Goal: Browse casually: Explore the website without a specific task or goal

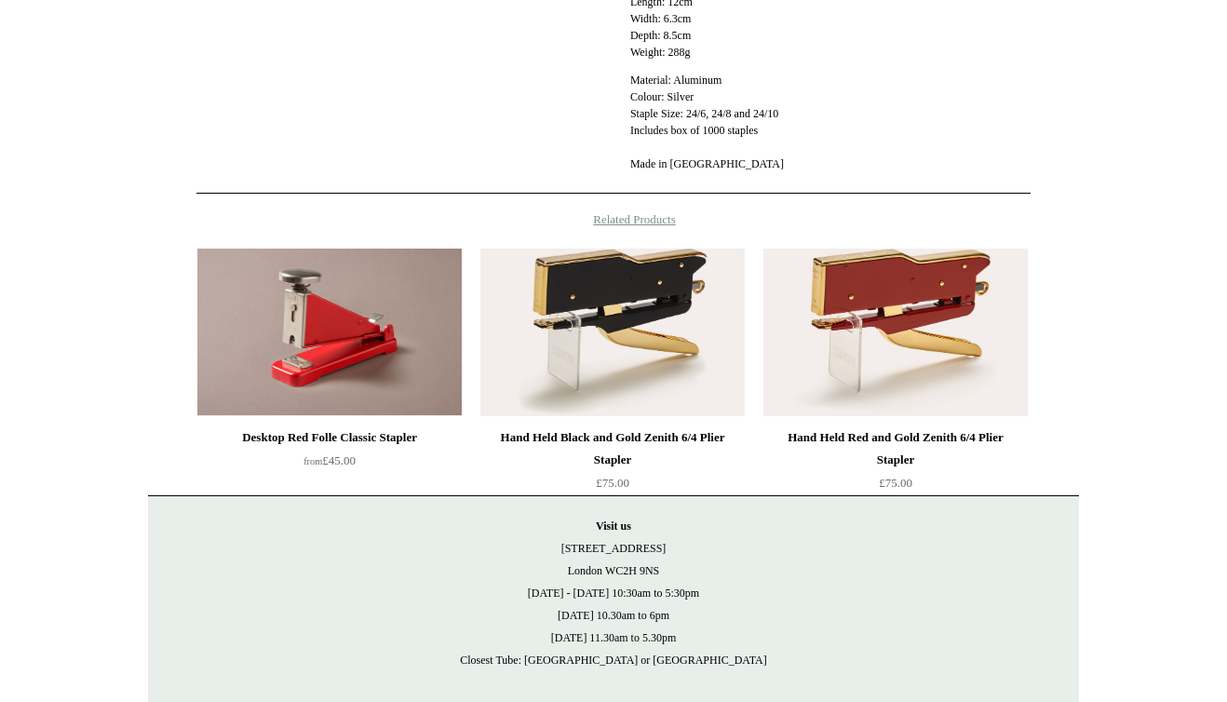
scroll to position [898, 0]
click at [336, 323] on img at bounding box center [329, 333] width 264 height 168
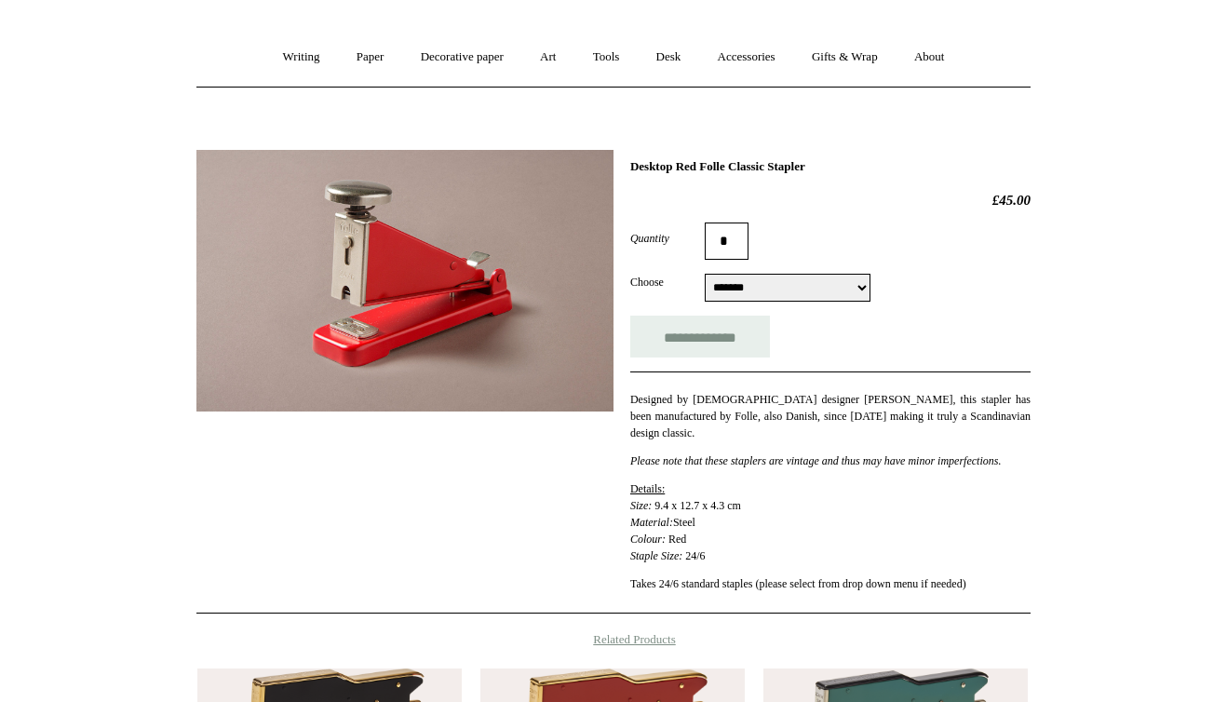
scroll to position [132, 0]
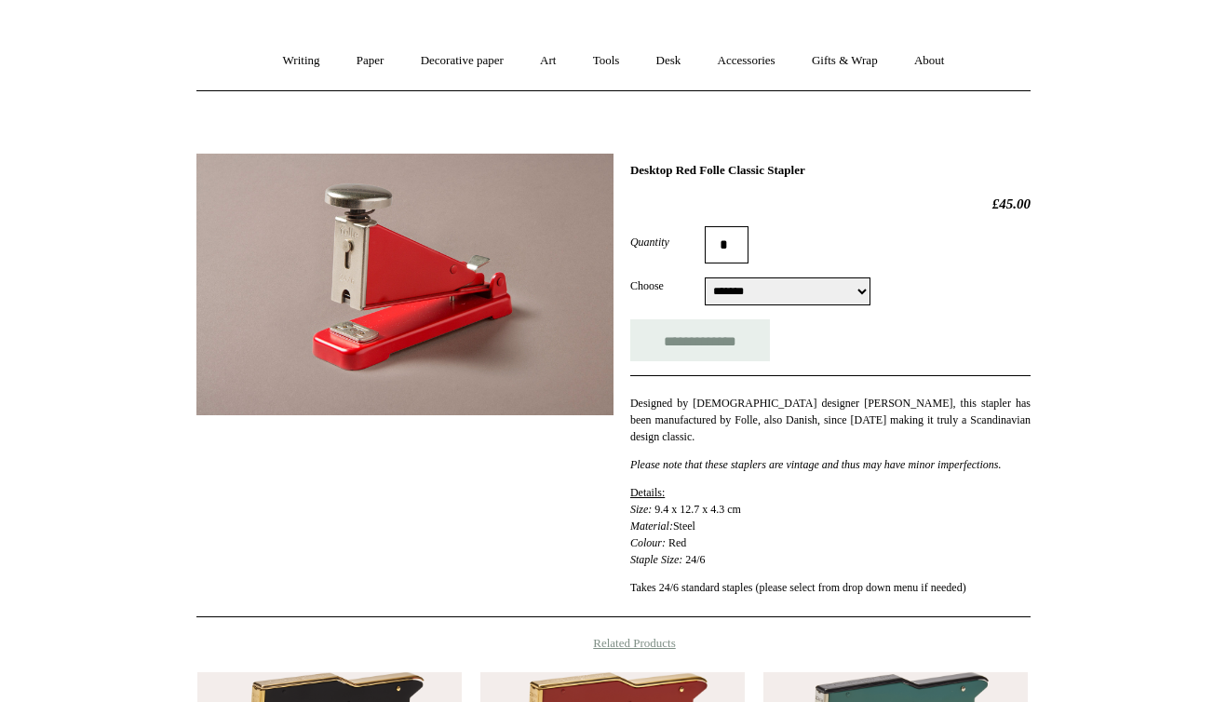
click at [364, 259] on img at bounding box center [404, 285] width 417 height 262
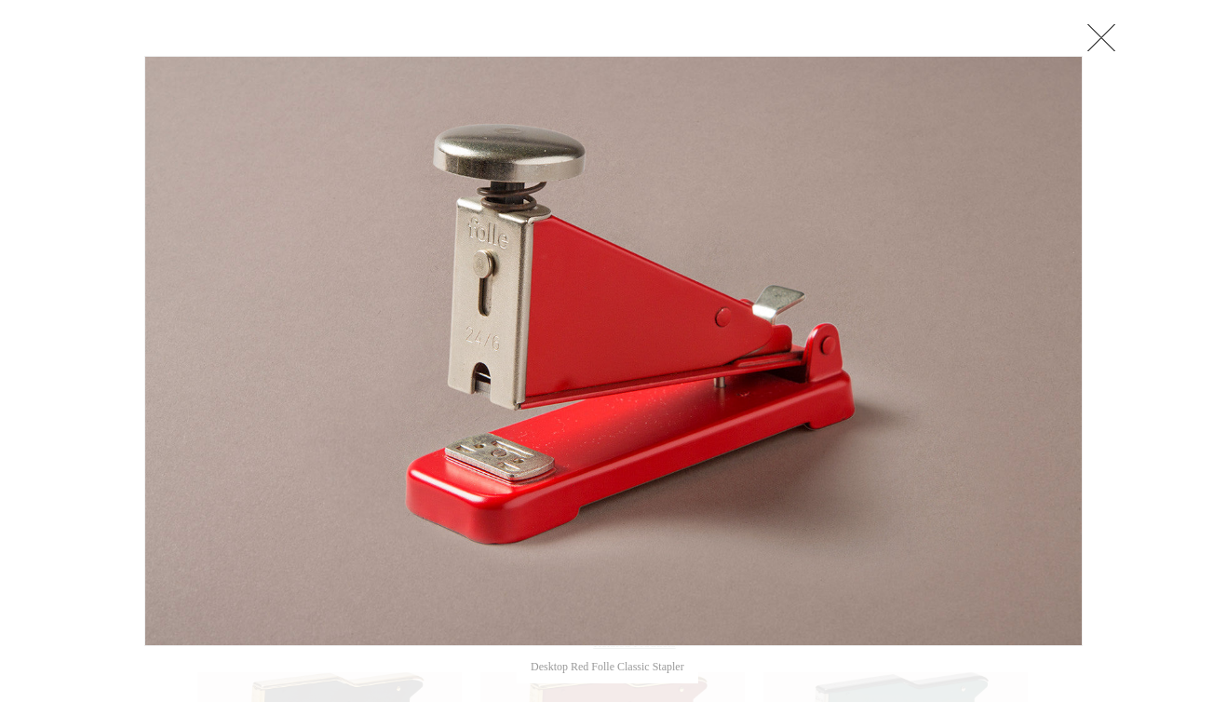
click at [1100, 30] on link at bounding box center [1101, 37] width 37 height 37
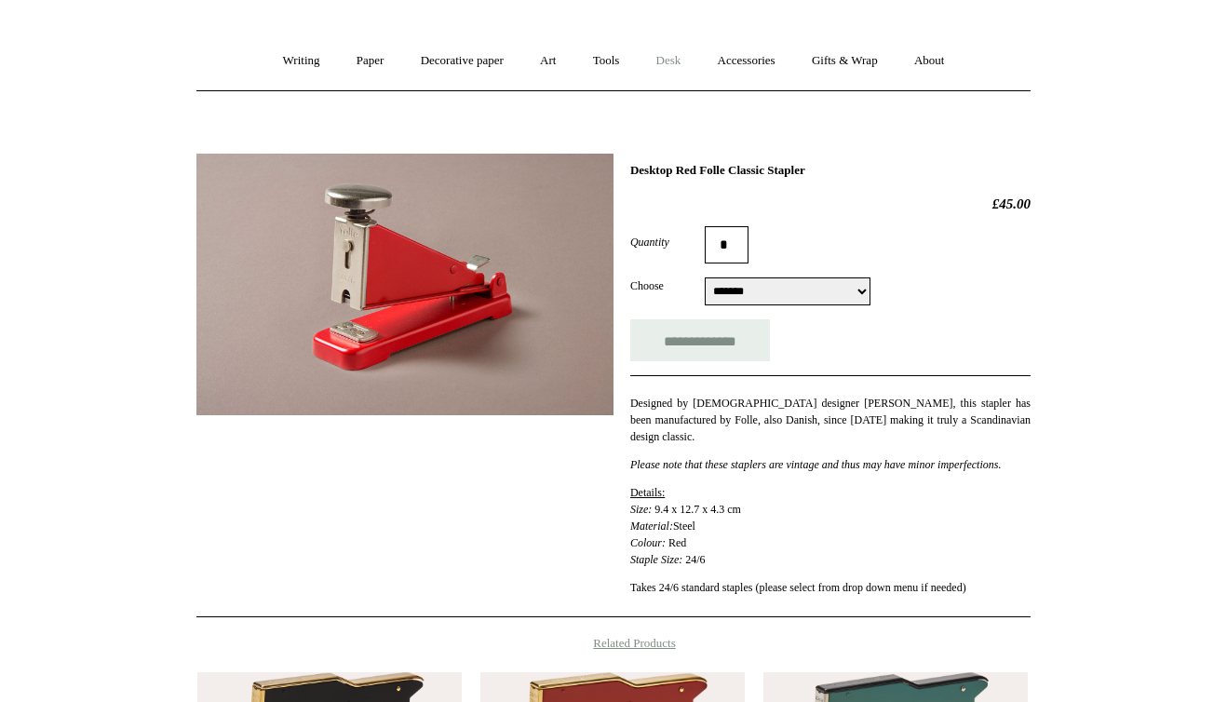
click at [667, 59] on link "Desk +" at bounding box center [669, 60] width 59 height 49
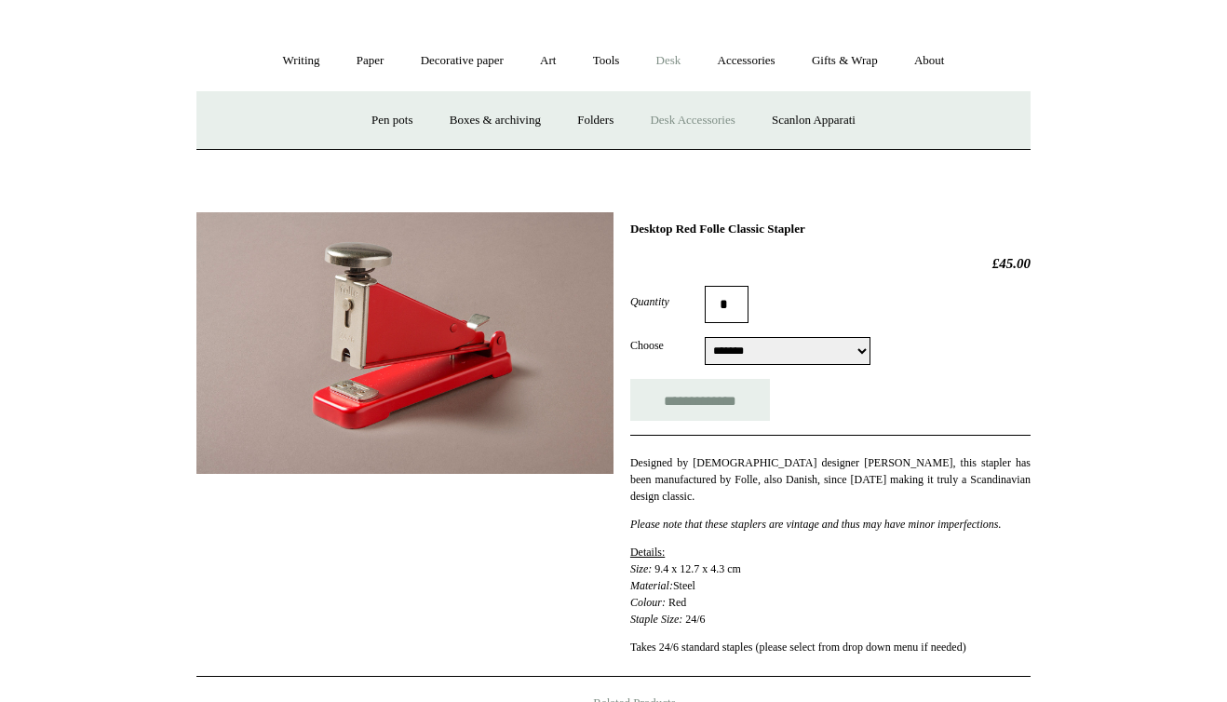
click at [716, 121] on link "Desk Accessories" at bounding box center [692, 120] width 118 height 49
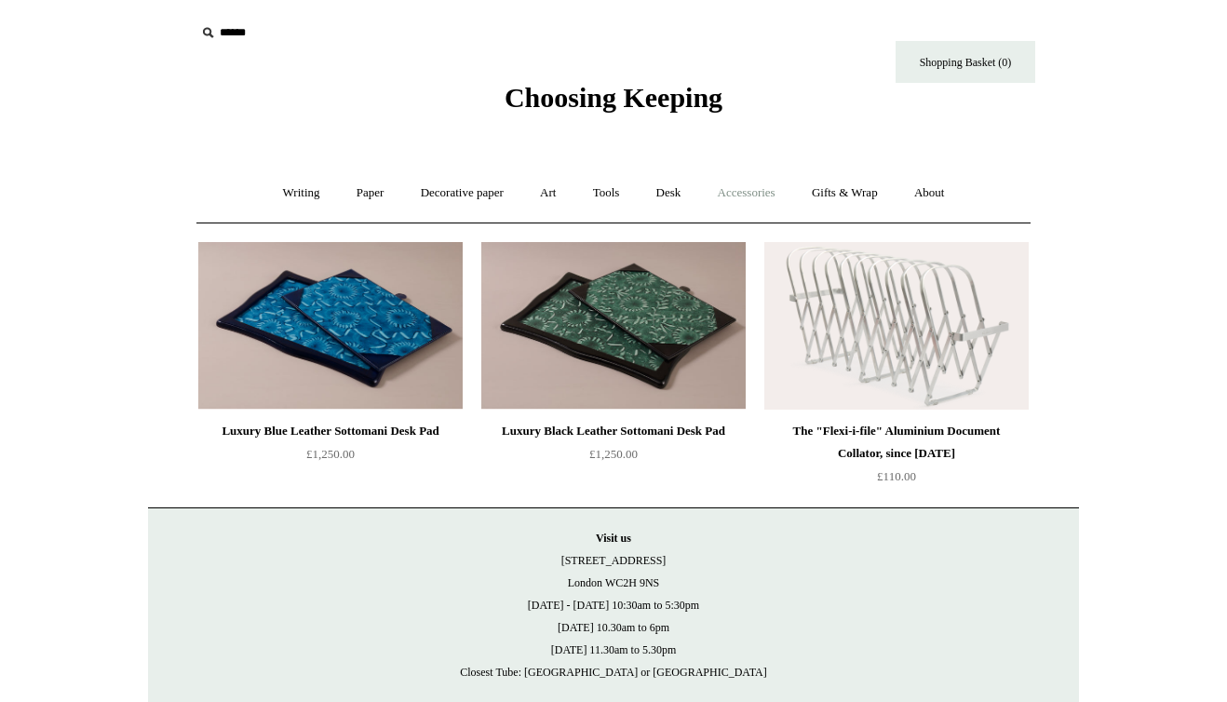
click at [740, 201] on link "Accessories +" at bounding box center [746, 192] width 91 height 49
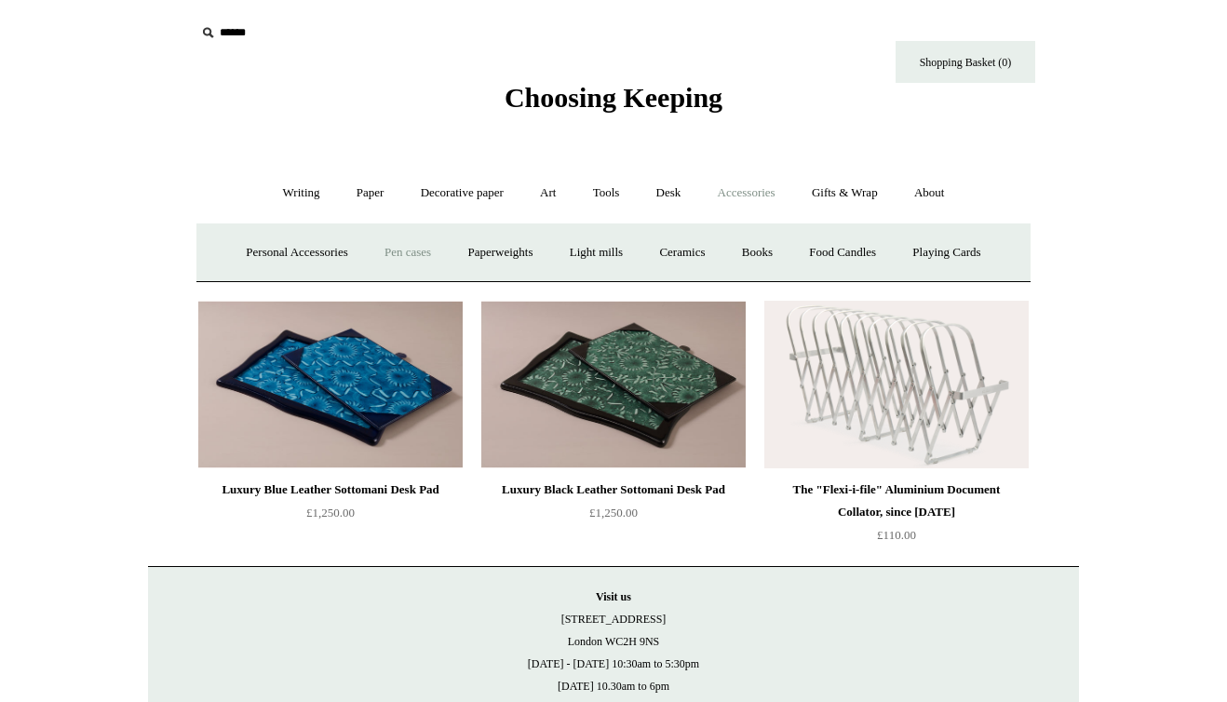
click at [411, 254] on link "Pen cases" at bounding box center [408, 252] width 80 height 49
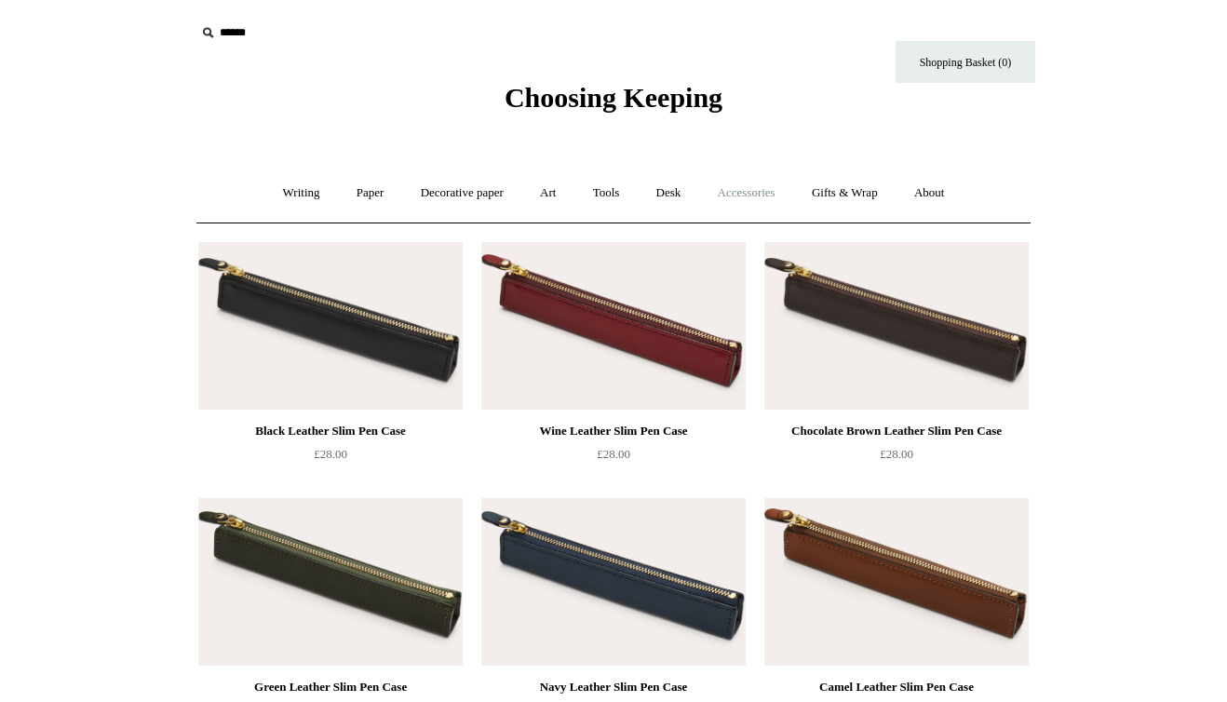
click at [765, 201] on link "Accessories +" at bounding box center [746, 192] width 91 height 49
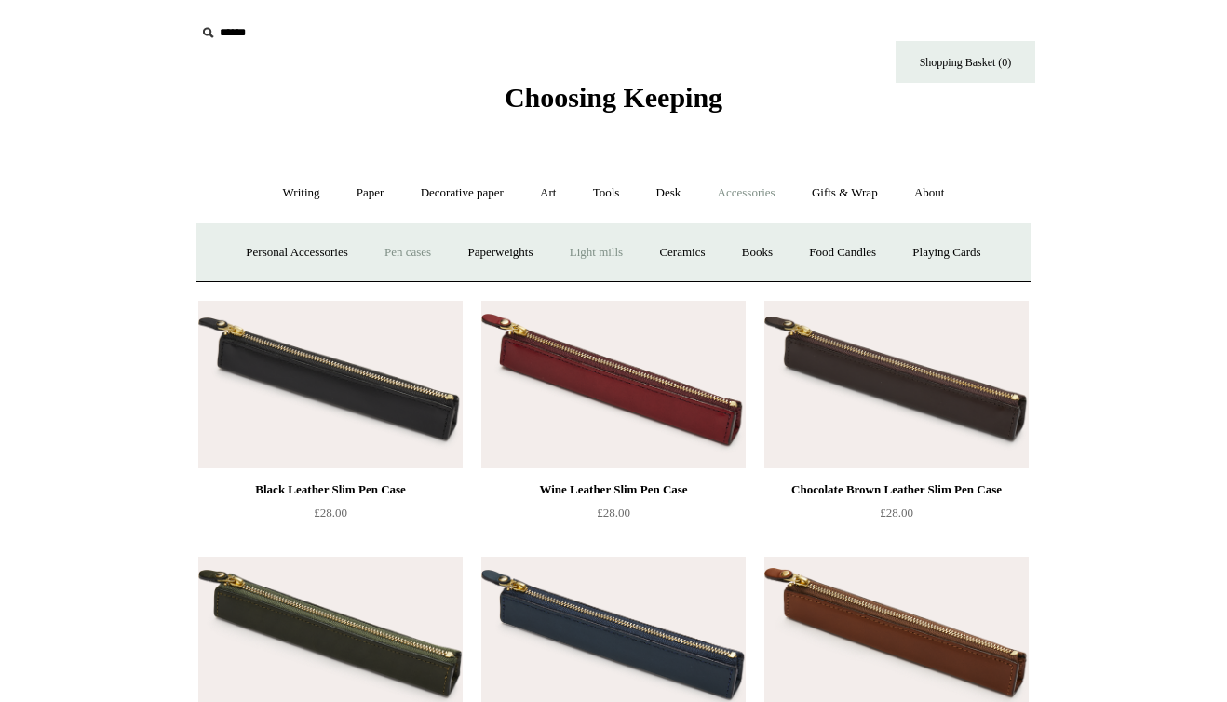
click at [583, 249] on link "Light mills" at bounding box center [596, 252] width 87 height 49
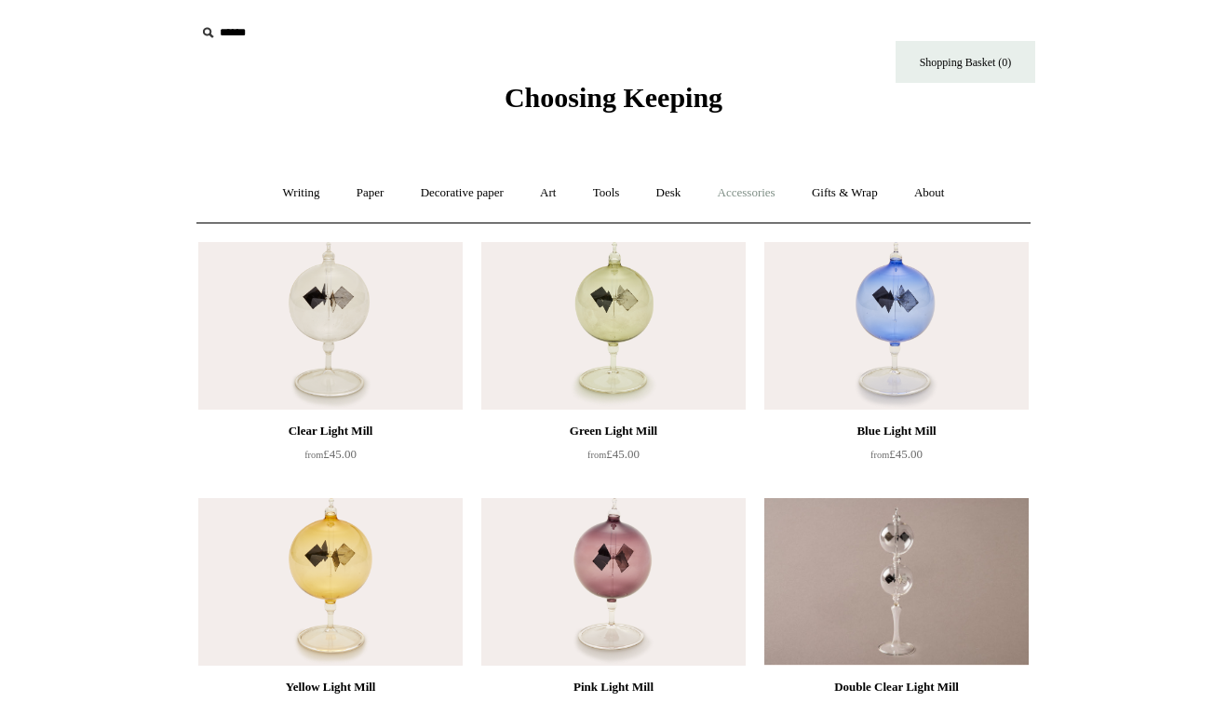
click at [752, 187] on link "Accessories +" at bounding box center [746, 192] width 91 height 49
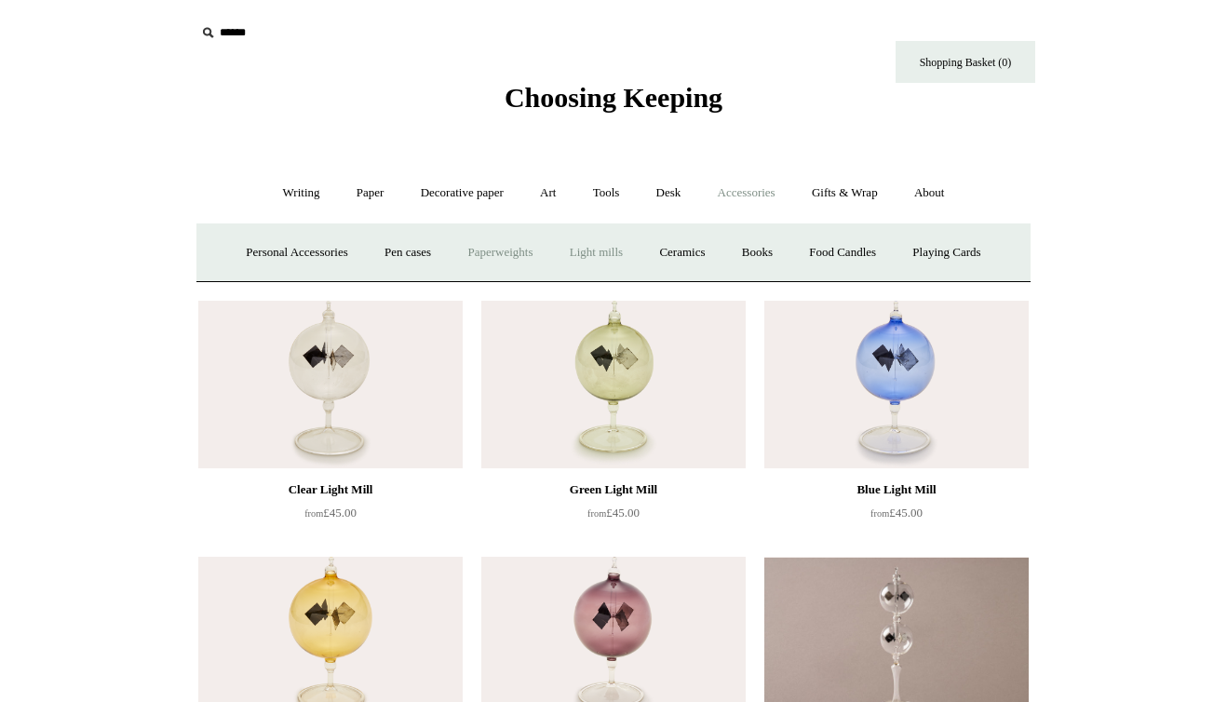
click at [486, 259] on link "Paperweights +" at bounding box center [500, 252] width 99 height 49
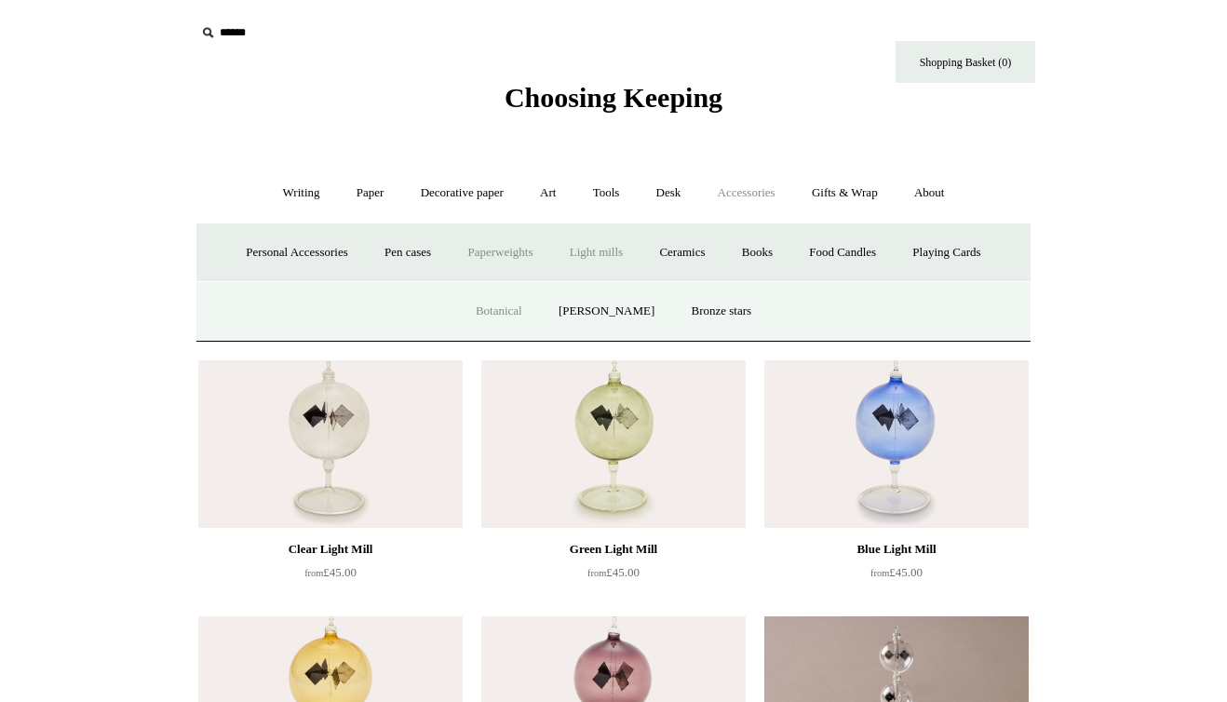
click at [503, 309] on link "Botanical" at bounding box center [499, 311] width 80 height 49
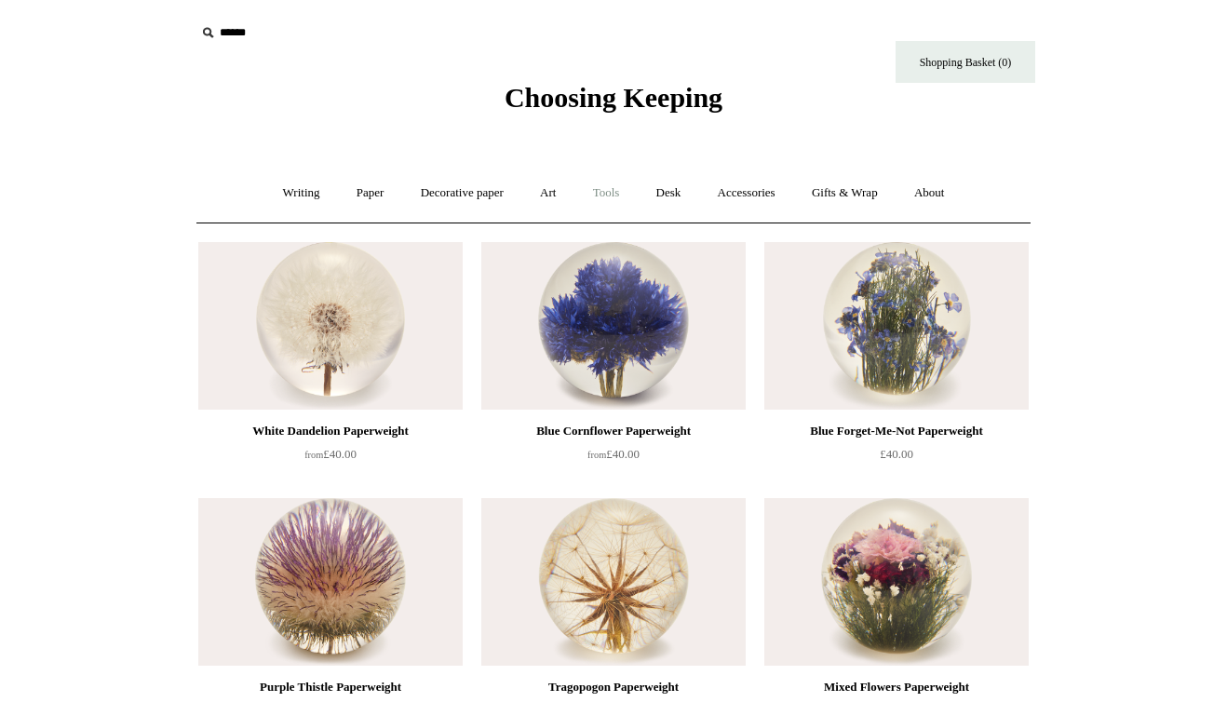
click at [616, 199] on link "Tools +" at bounding box center [606, 192] width 61 height 49
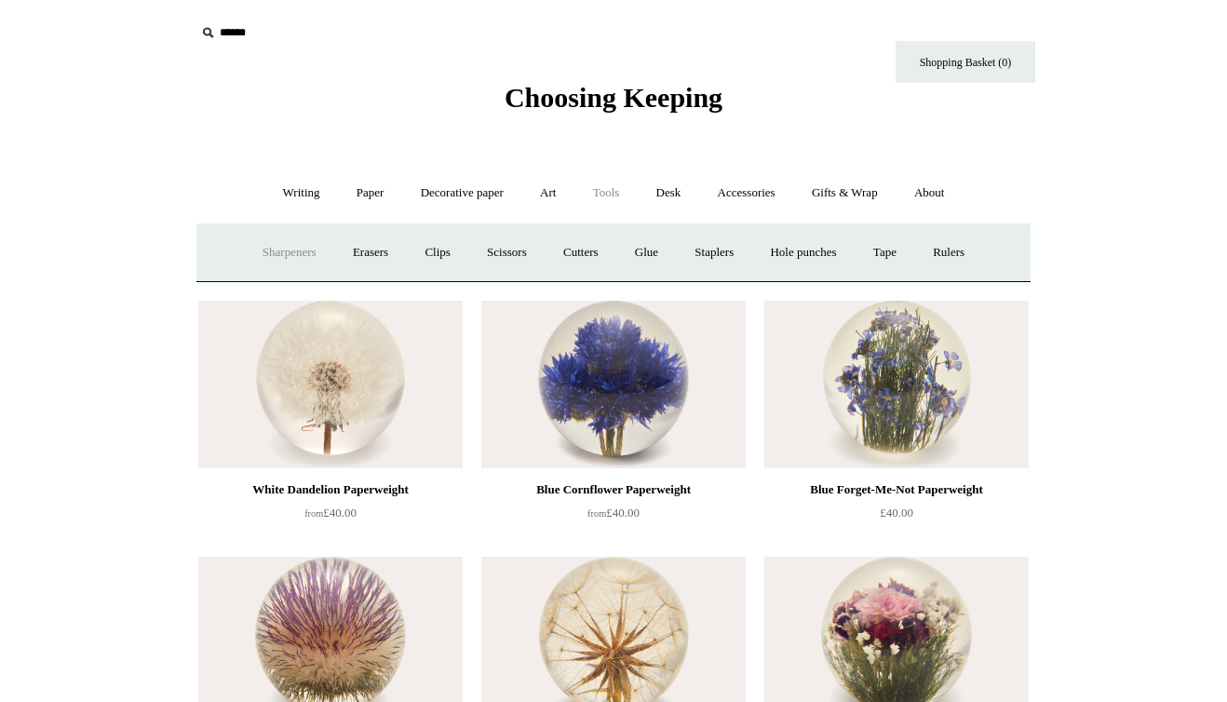
click at [274, 253] on link "Sharpeners" at bounding box center [290, 252] width 88 height 49
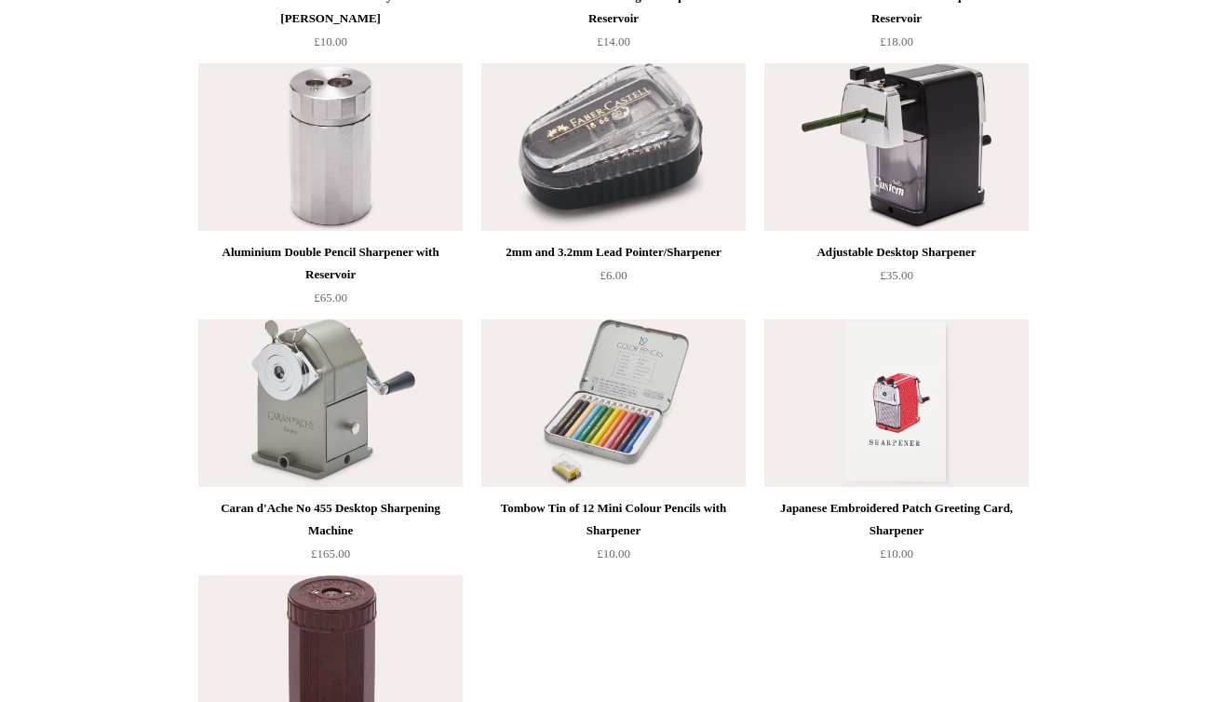
scroll to position [1113, 0]
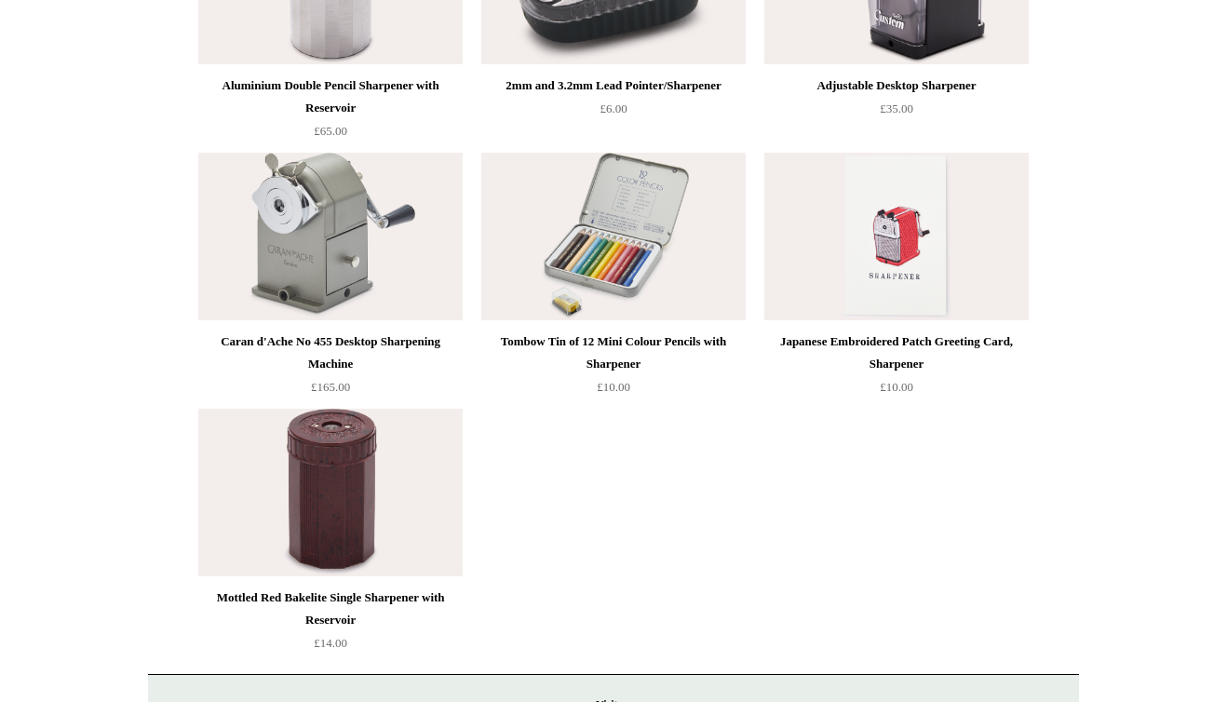
click at [320, 259] on img at bounding box center [330, 237] width 264 height 168
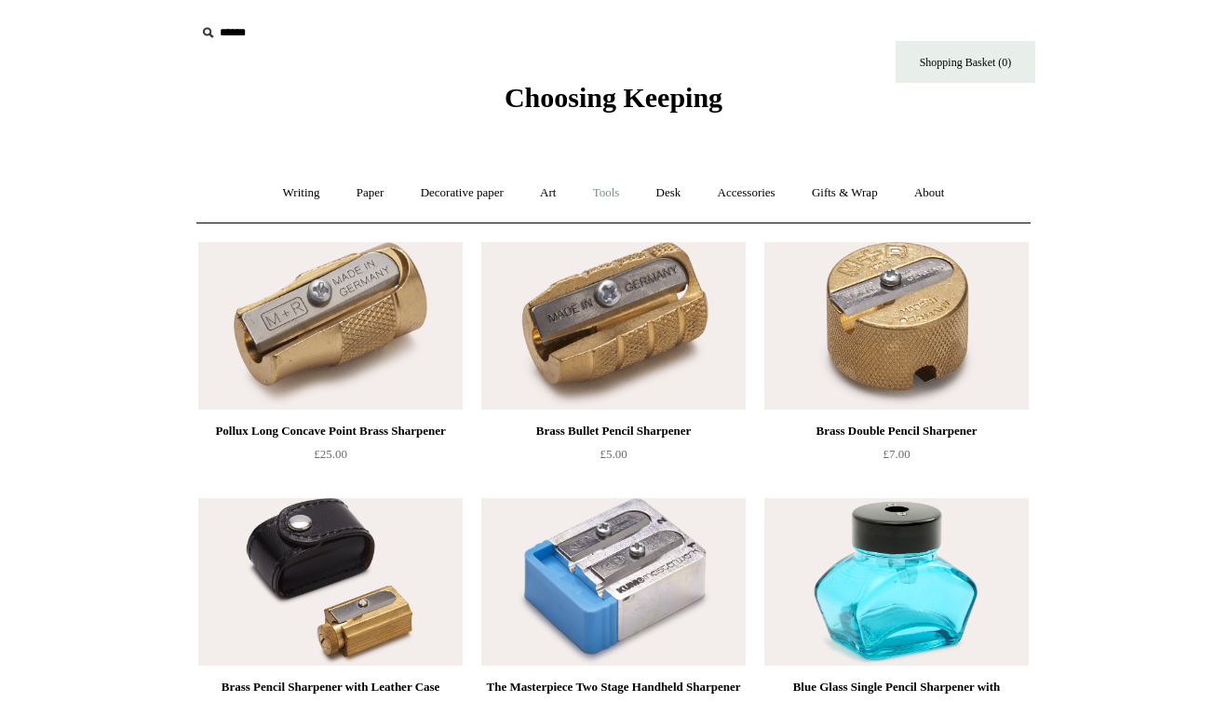
click at [610, 192] on link "Tools +" at bounding box center [606, 192] width 61 height 49
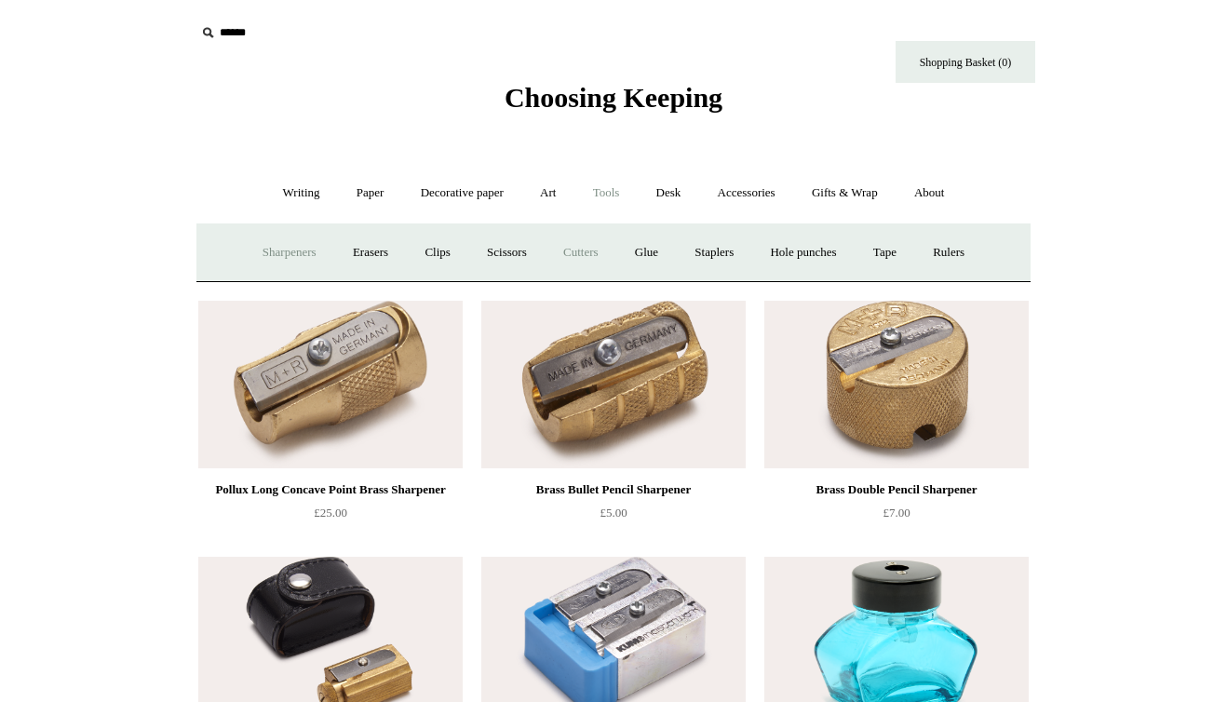
click at [578, 247] on link "Cutters" at bounding box center [580, 252] width 69 height 49
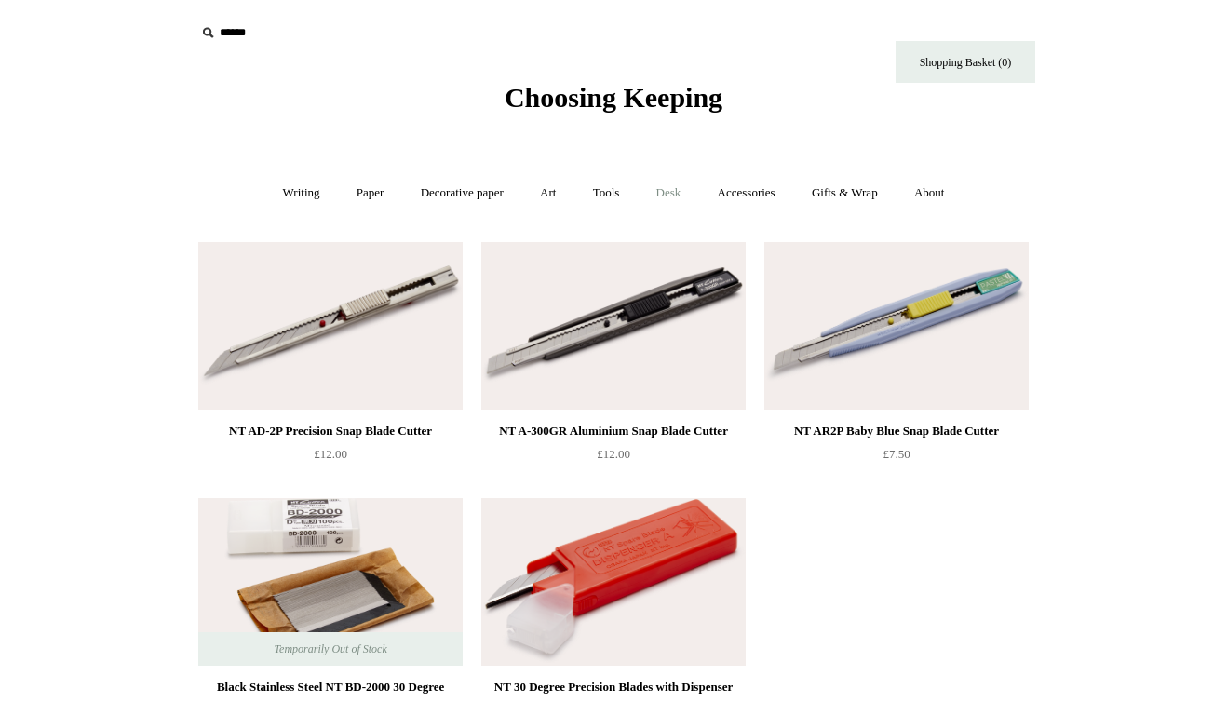
click at [673, 194] on link "Desk +" at bounding box center [669, 192] width 59 height 49
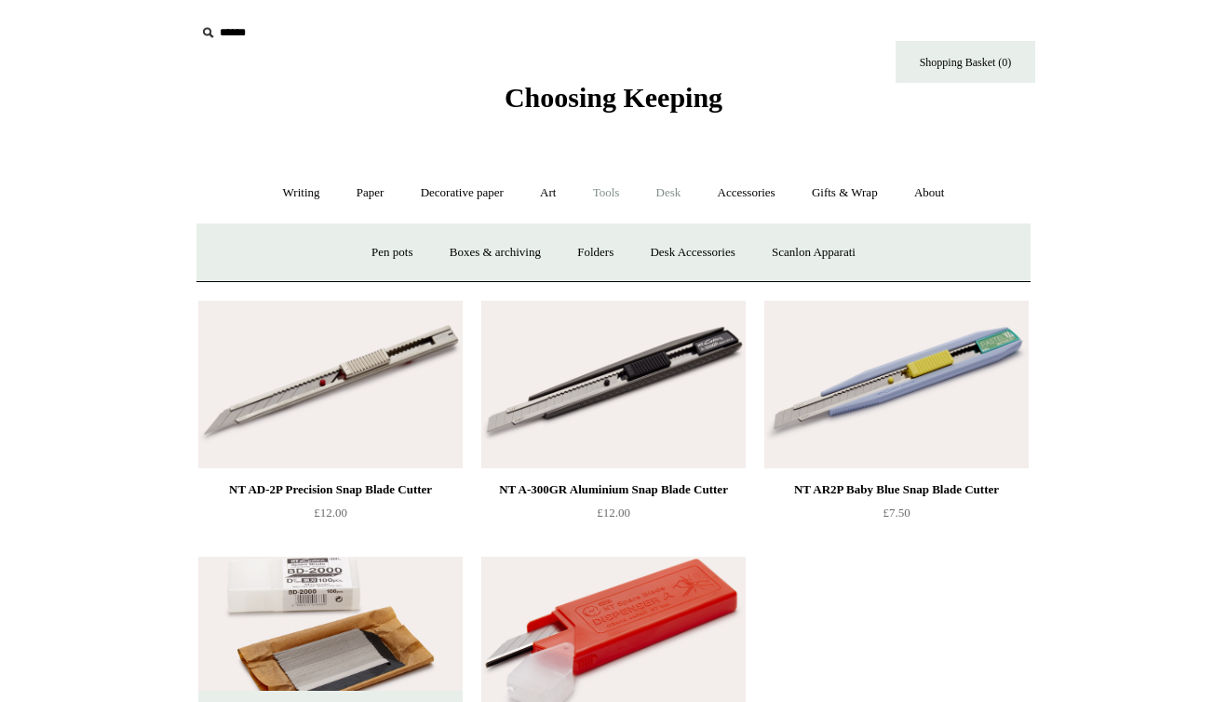
click at [611, 191] on link "Tools +" at bounding box center [606, 192] width 61 height 49
click at [734, 259] on link "Staplers +" at bounding box center [714, 252] width 73 height 49
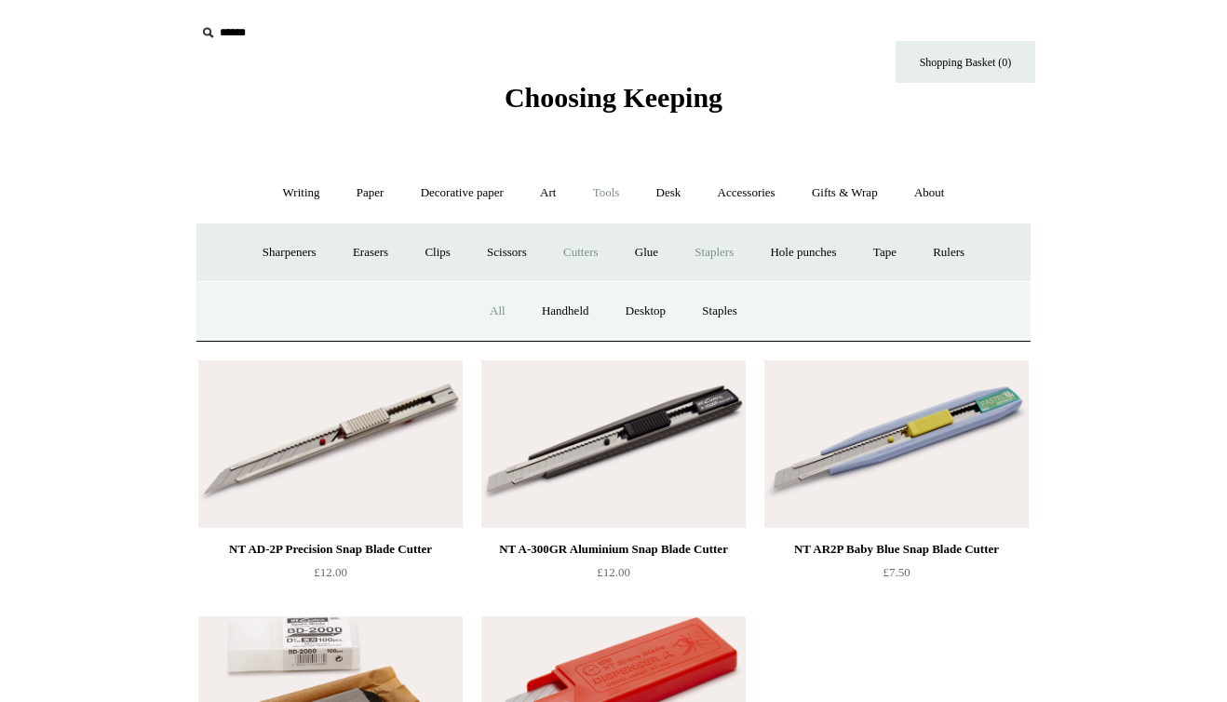
click at [494, 307] on link "All" at bounding box center [497, 311] width 49 height 49
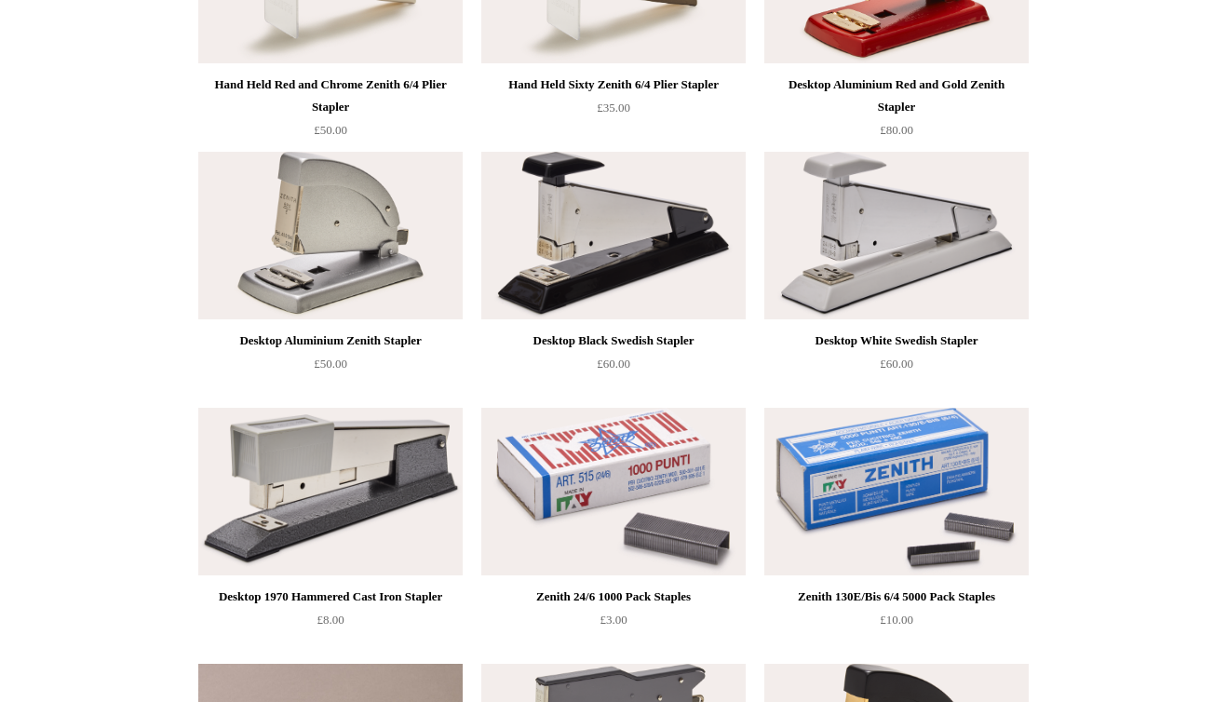
scroll to position [1116, 0]
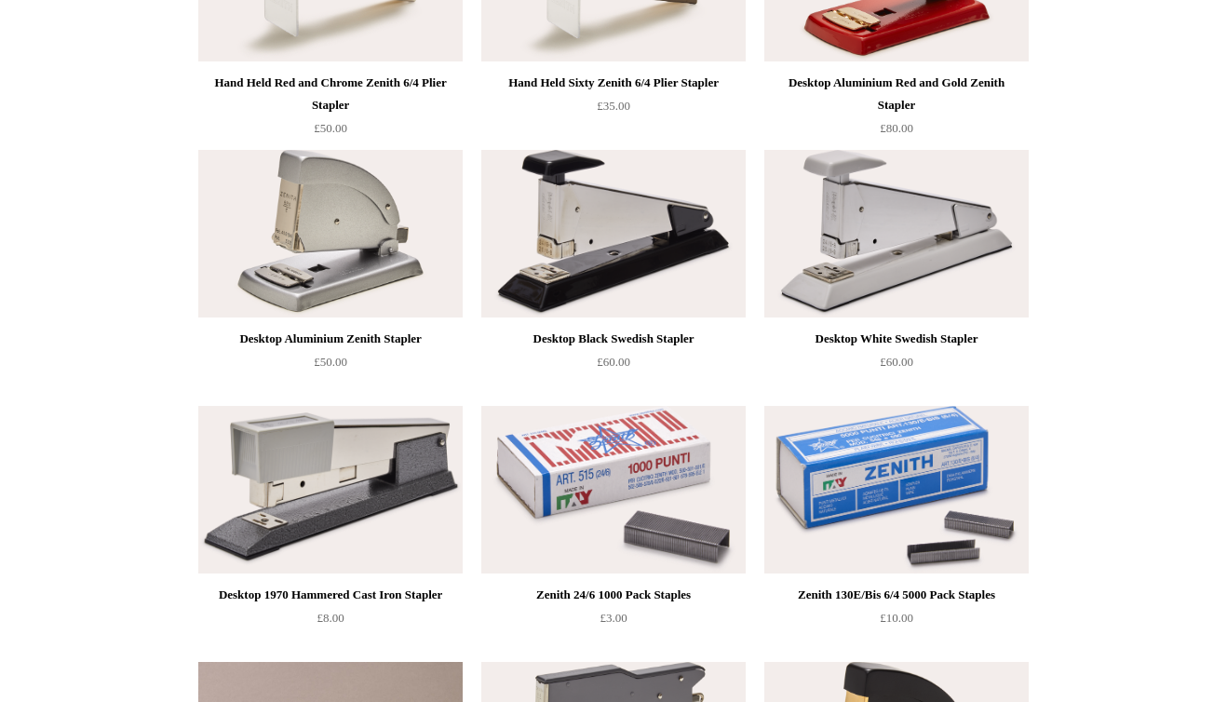
click at [550, 272] on img at bounding box center [613, 234] width 264 height 168
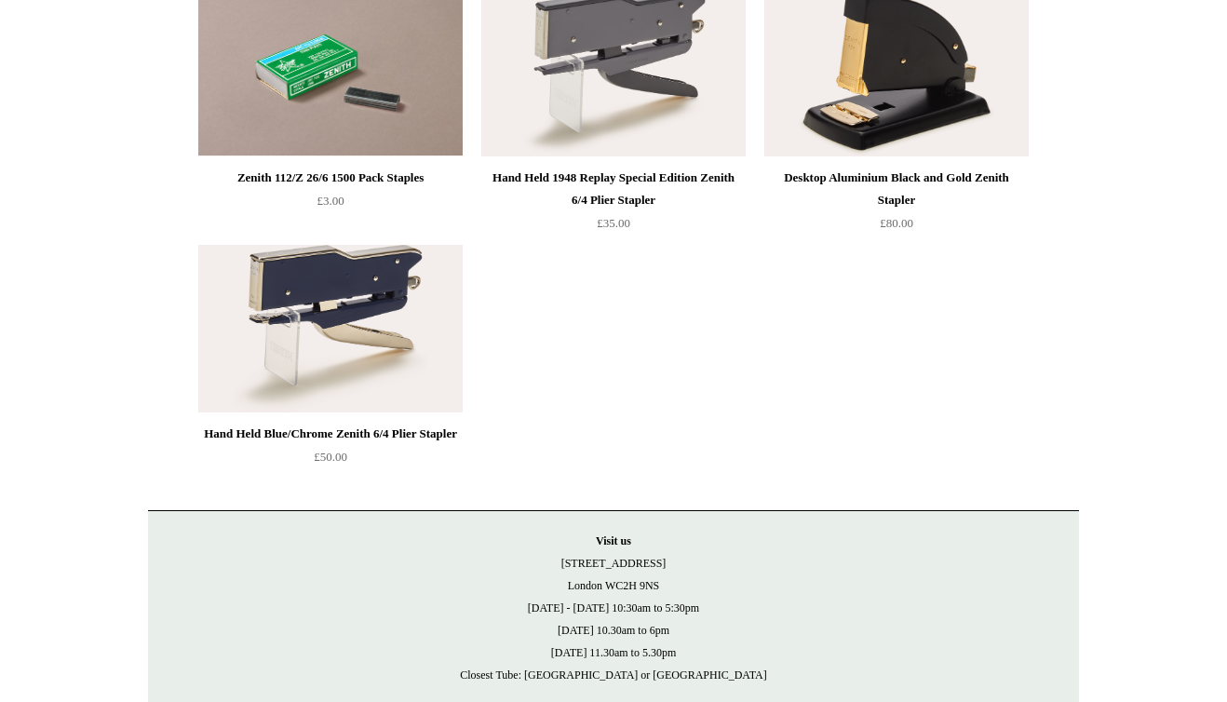
scroll to position [0, 0]
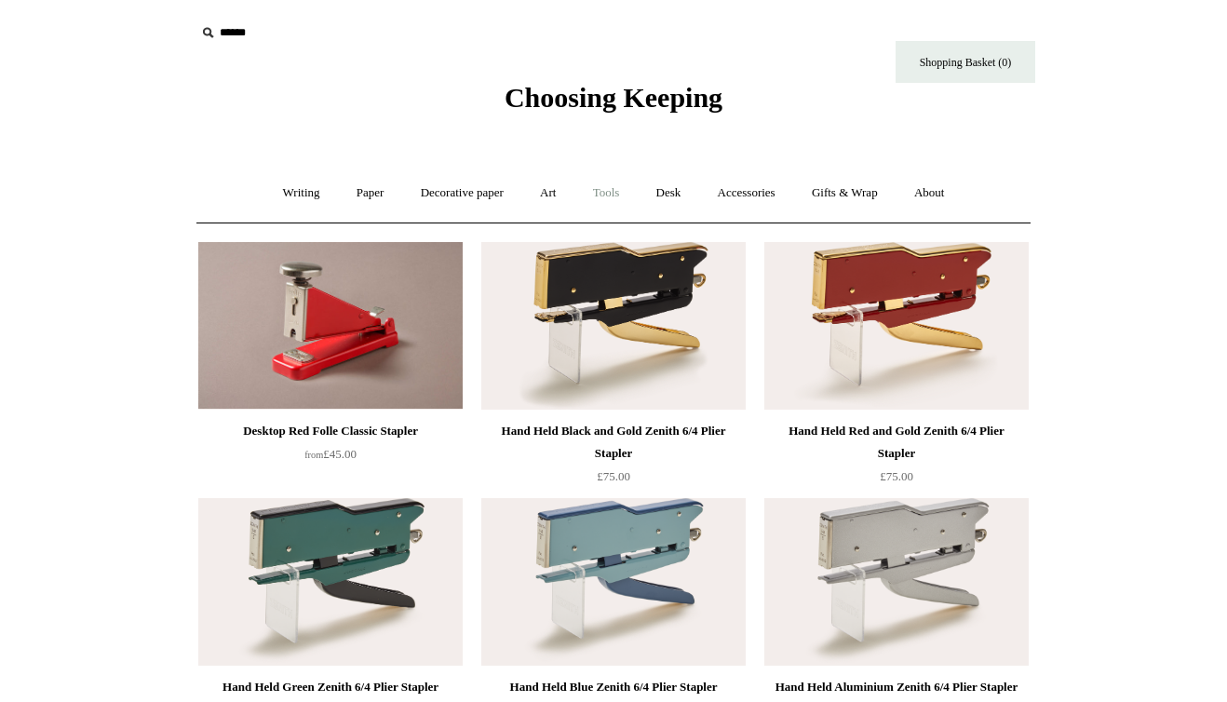
click at [599, 193] on link "Tools +" at bounding box center [606, 192] width 61 height 49
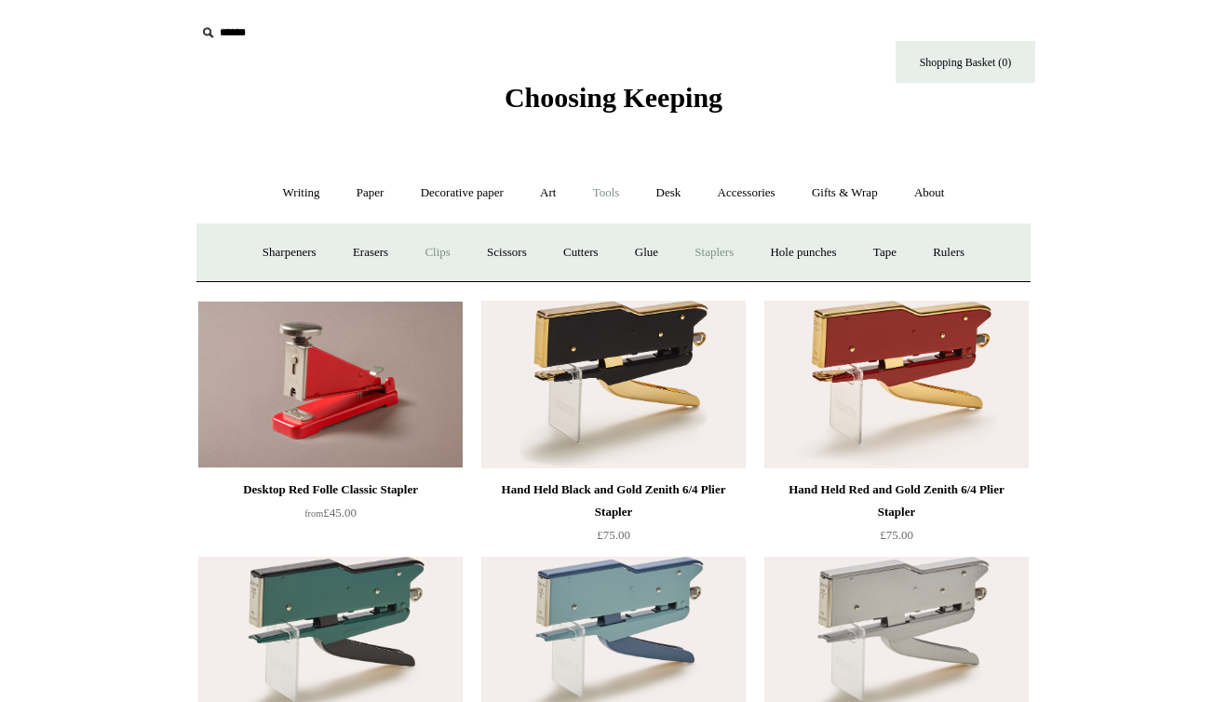
click at [437, 249] on link "Clips +" at bounding box center [437, 252] width 59 height 49
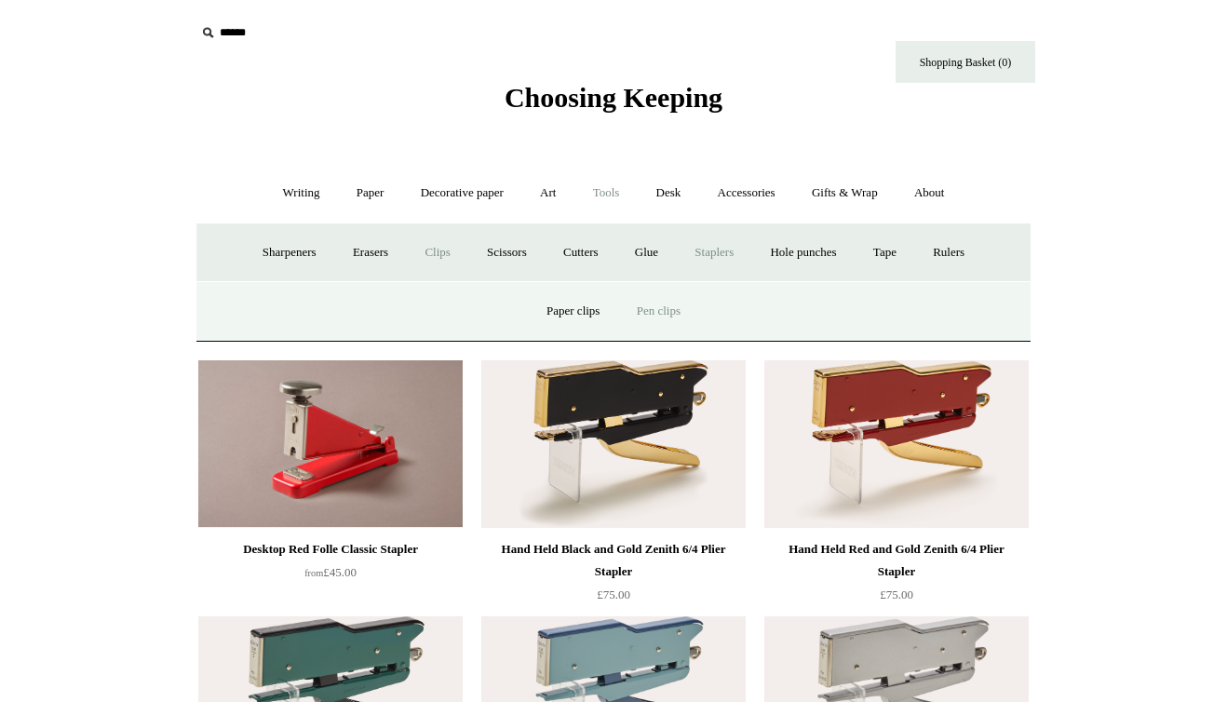
click at [665, 311] on link "Pen clips" at bounding box center [658, 311] width 77 height 49
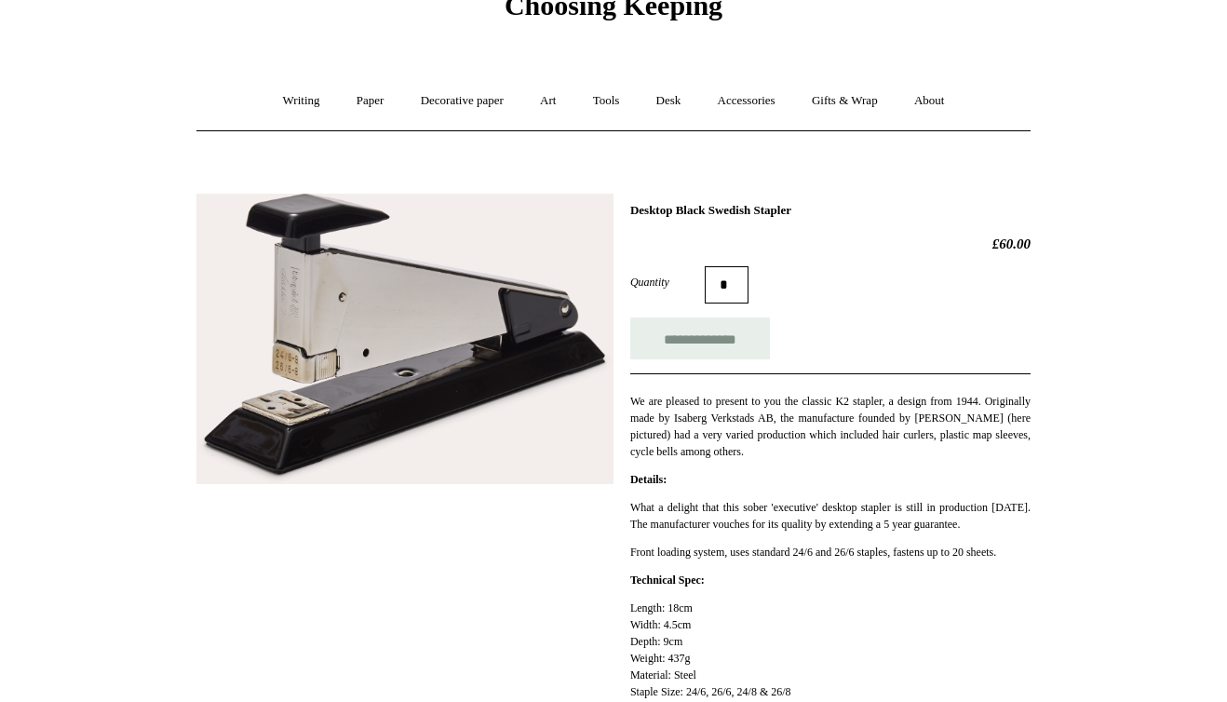
scroll to position [90, 0]
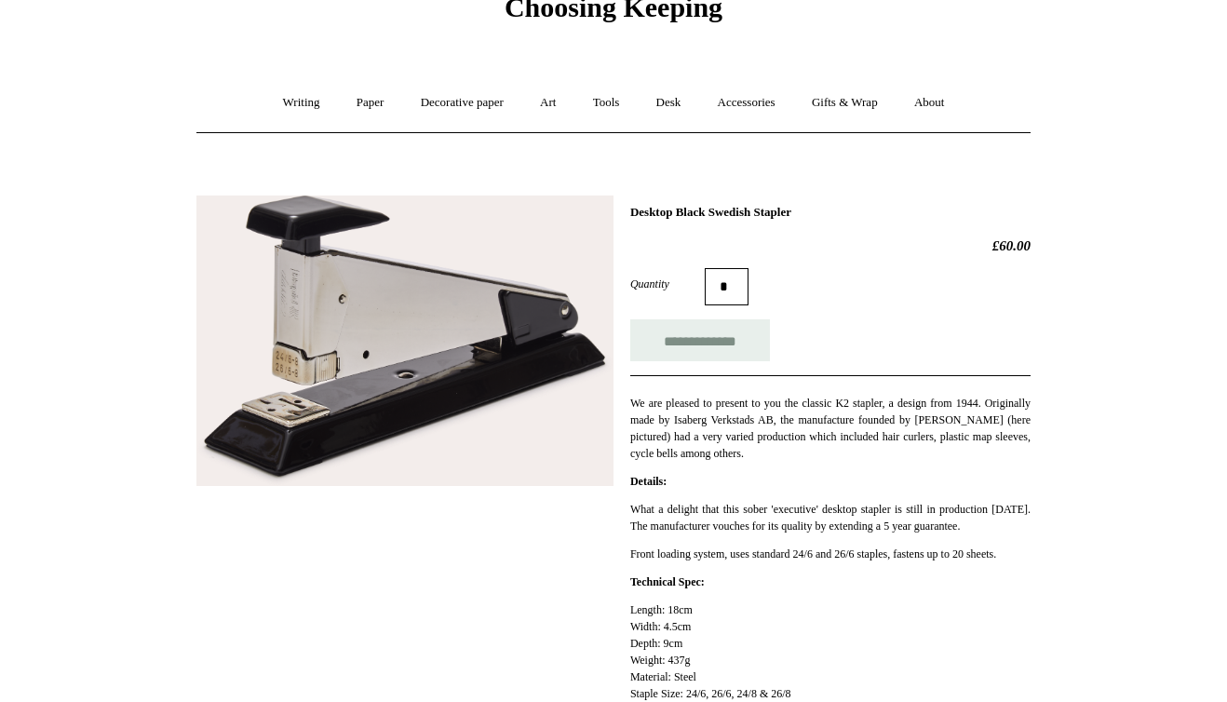
click at [329, 248] on img at bounding box center [404, 340] width 417 height 290
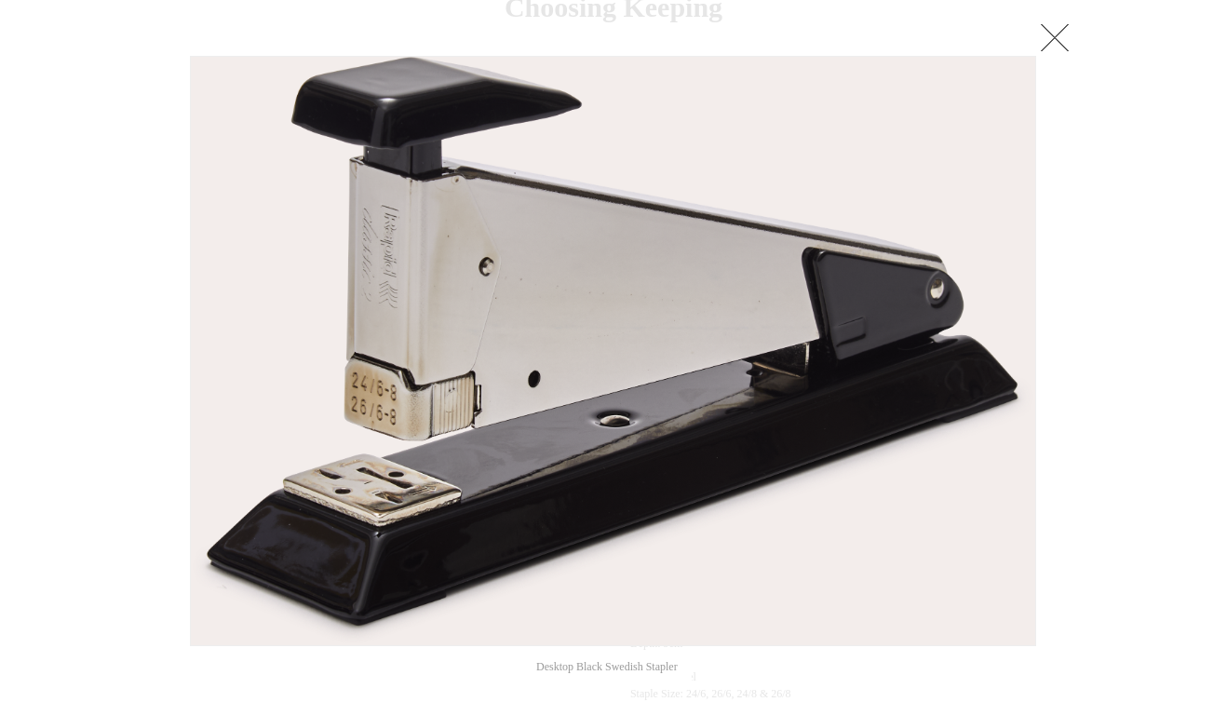
click at [1058, 34] on link at bounding box center [1054, 37] width 37 height 37
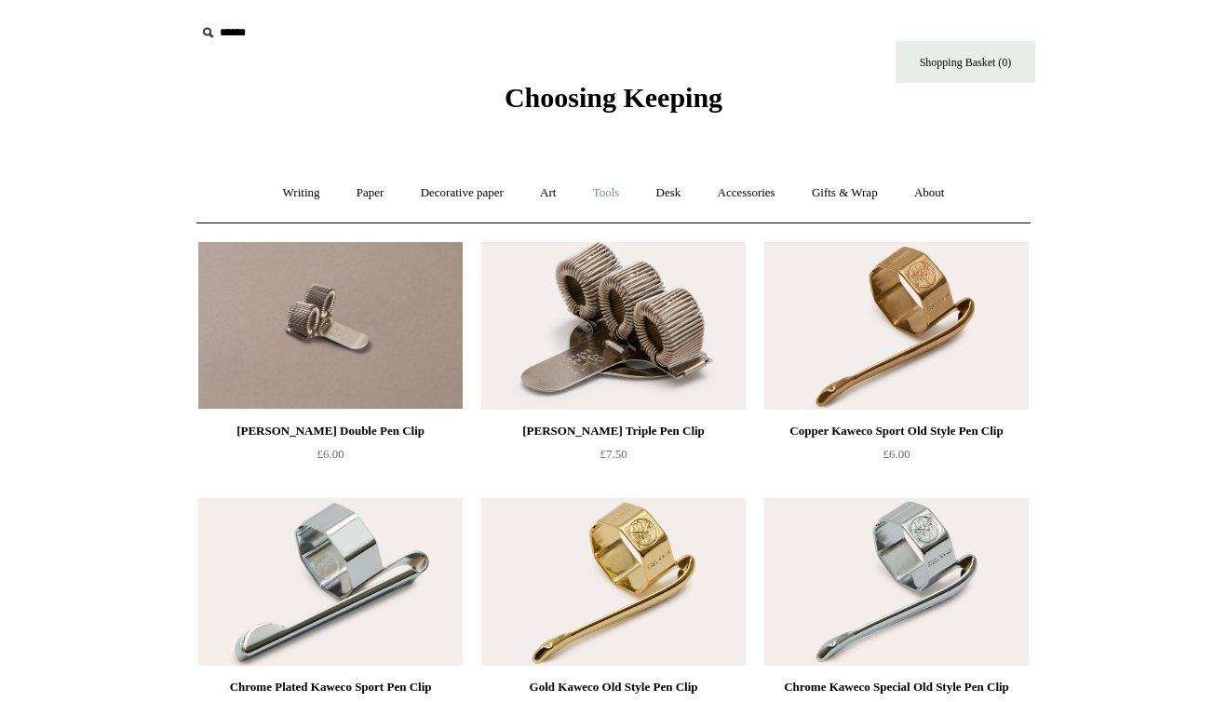
click at [613, 192] on link "Tools +" at bounding box center [606, 192] width 61 height 49
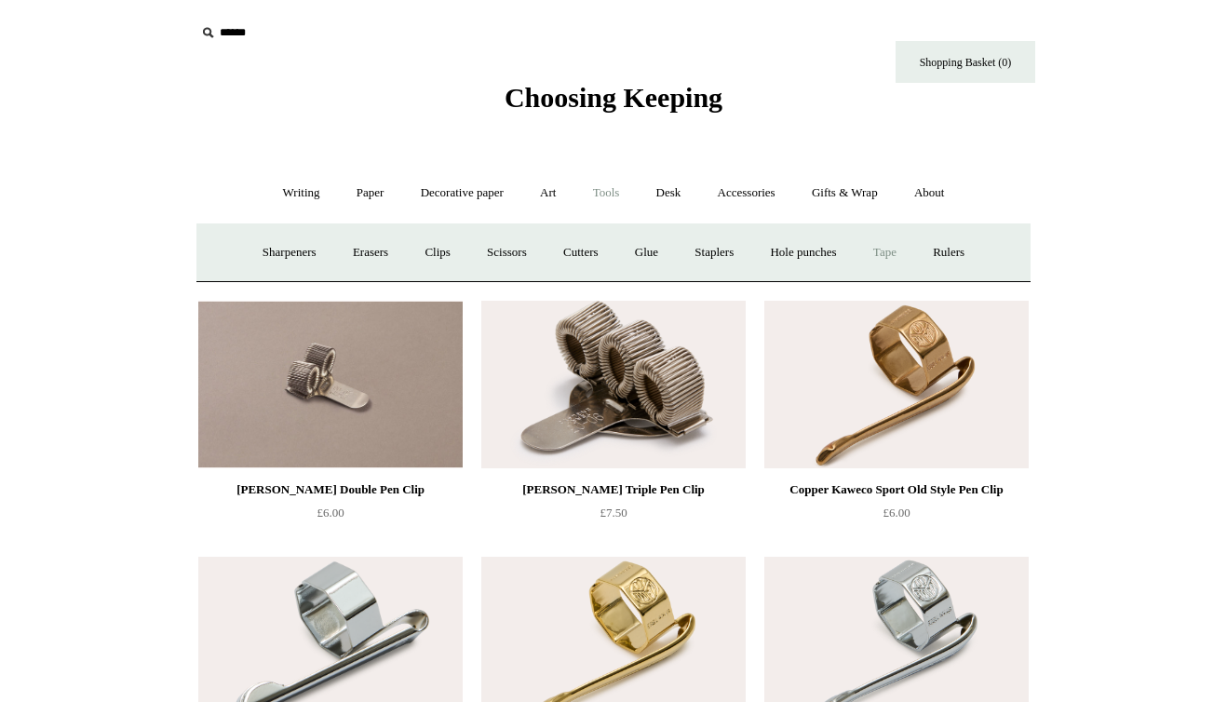
click at [898, 253] on link "Tape +" at bounding box center [884, 252] width 57 height 49
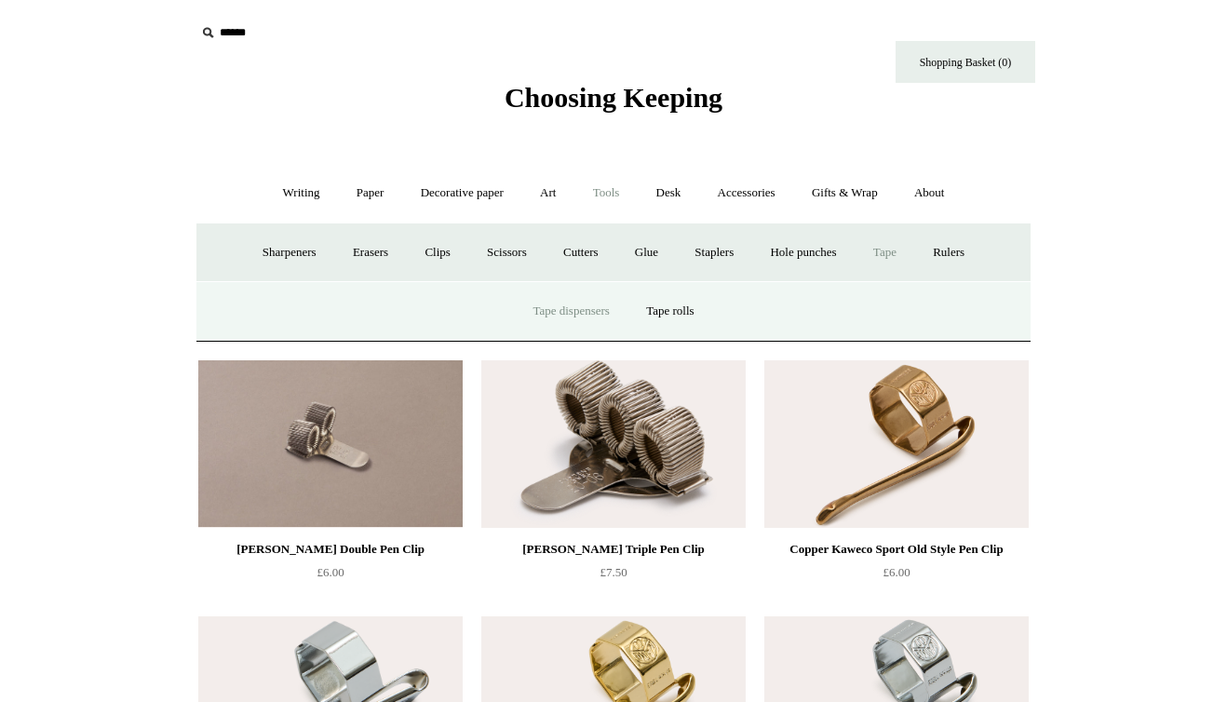
click at [586, 309] on link "Tape dispensers" at bounding box center [571, 311] width 110 height 49
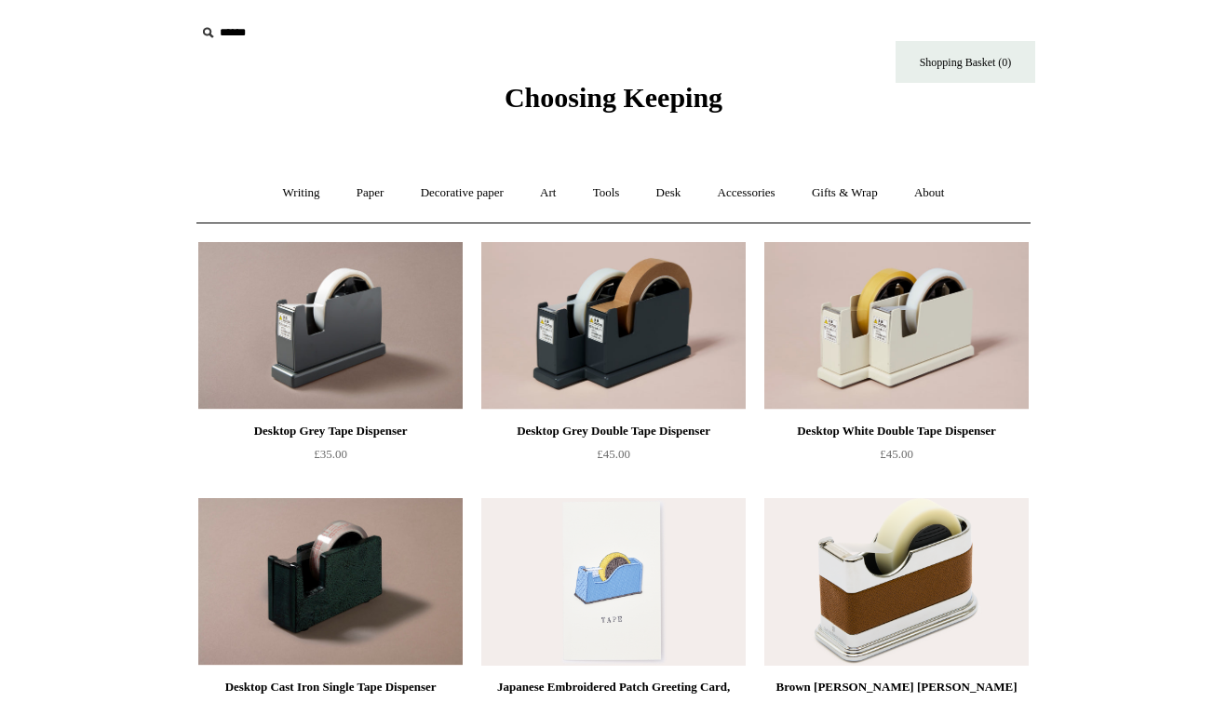
click at [359, 313] on img at bounding box center [330, 326] width 264 height 168
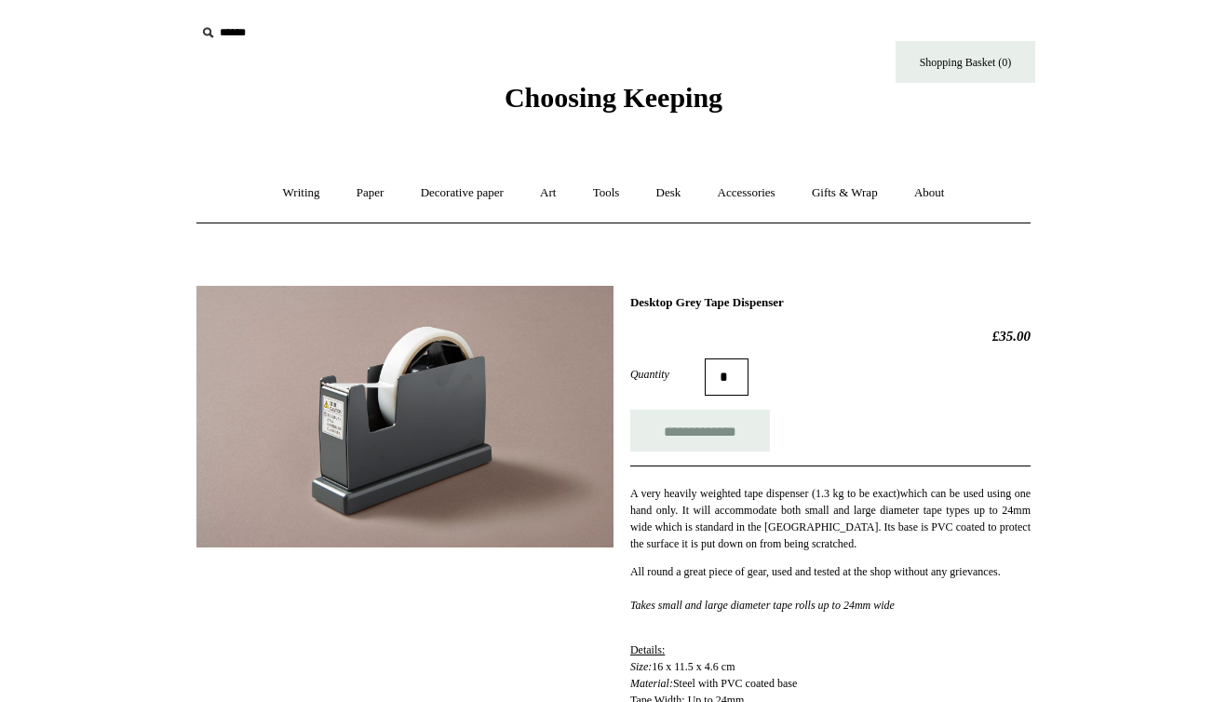
click at [304, 437] on img at bounding box center [404, 417] width 417 height 262
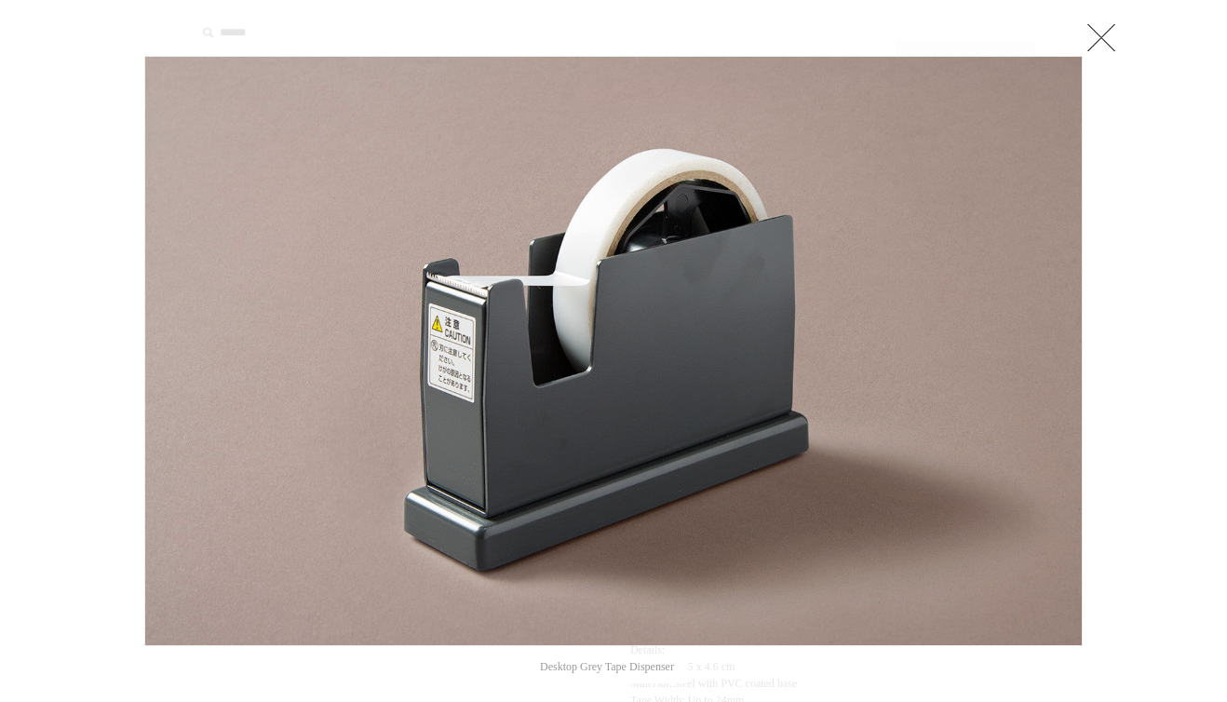
click at [473, 399] on img at bounding box center [613, 351] width 937 height 588
click at [1102, 34] on link at bounding box center [1101, 37] width 37 height 37
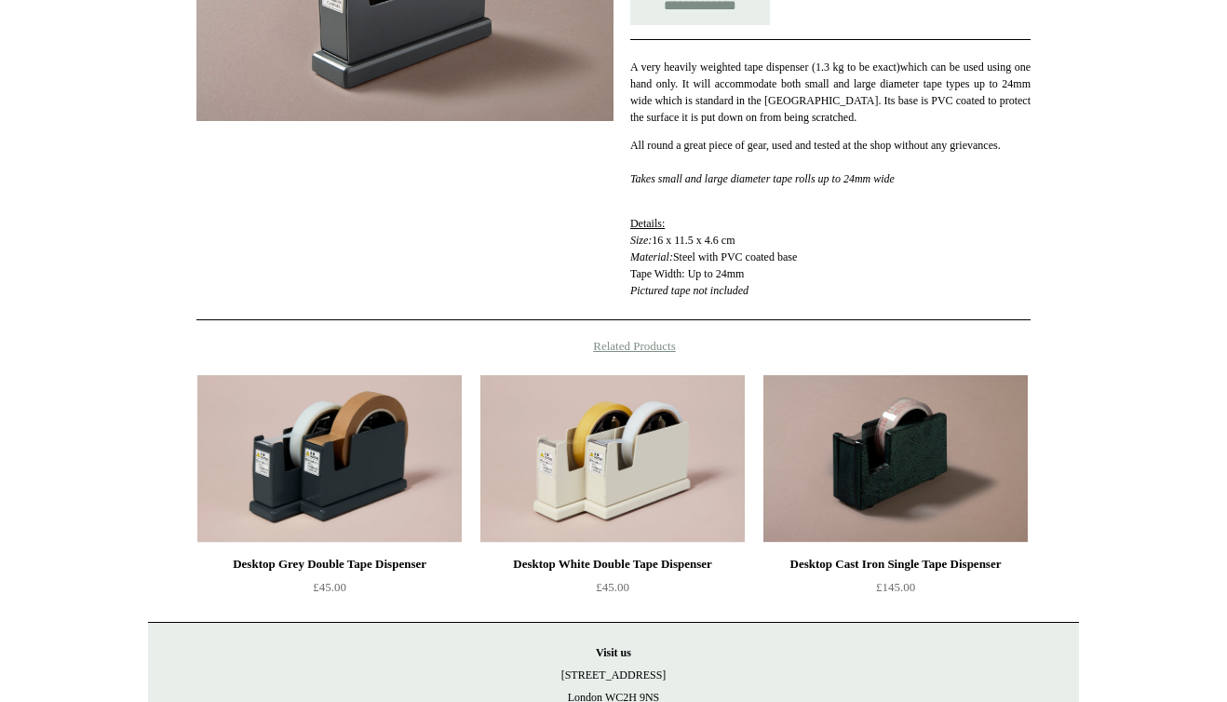
scroll to position [433, 0]
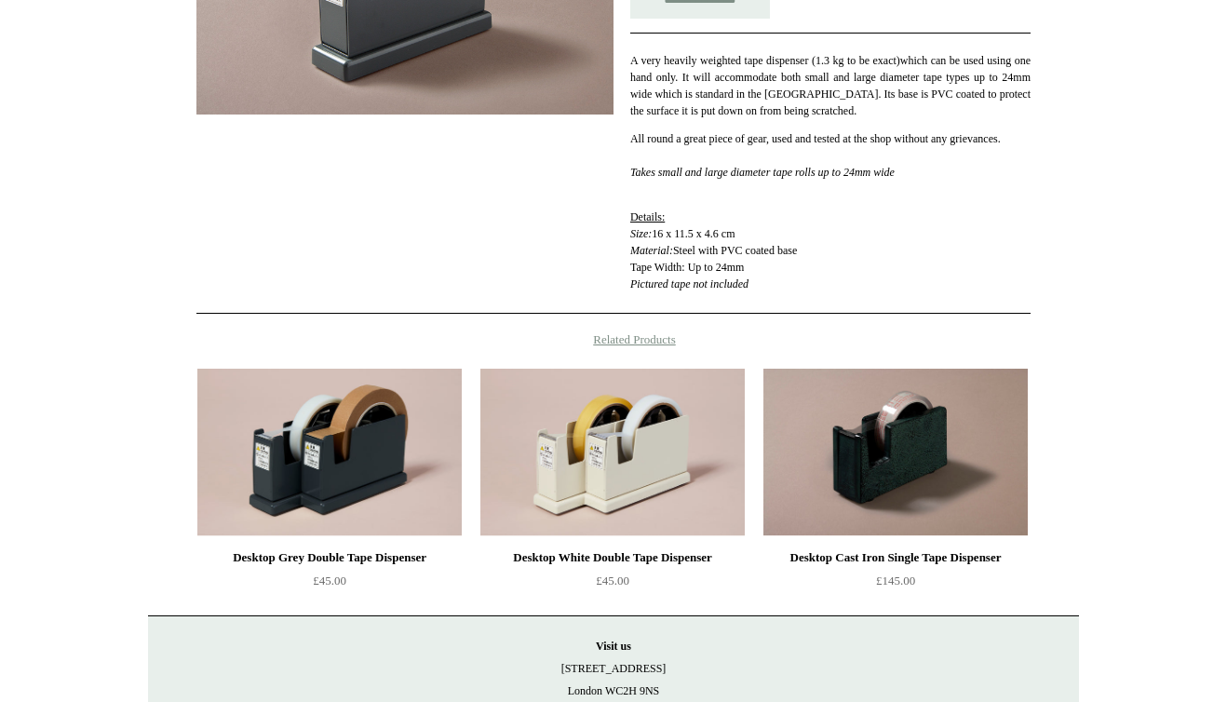
click at [855, 451] on img at bounding box center [895, 453] width 264 height 168
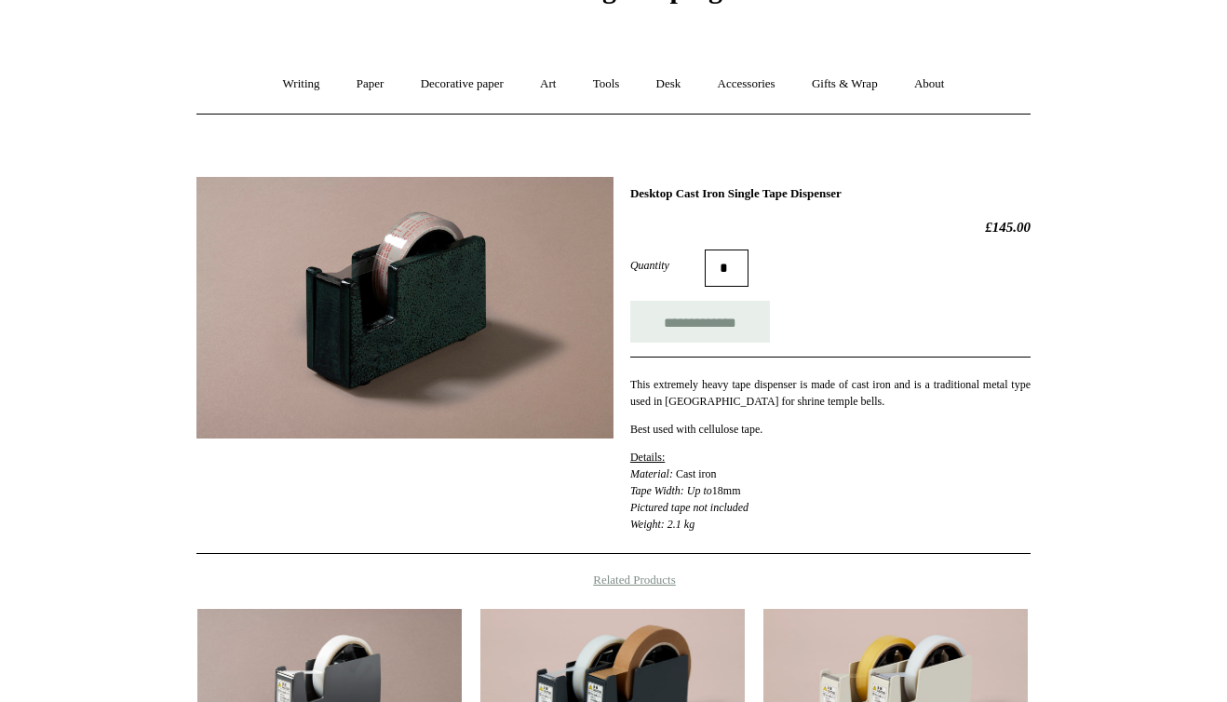
scroll to position [121, 0]
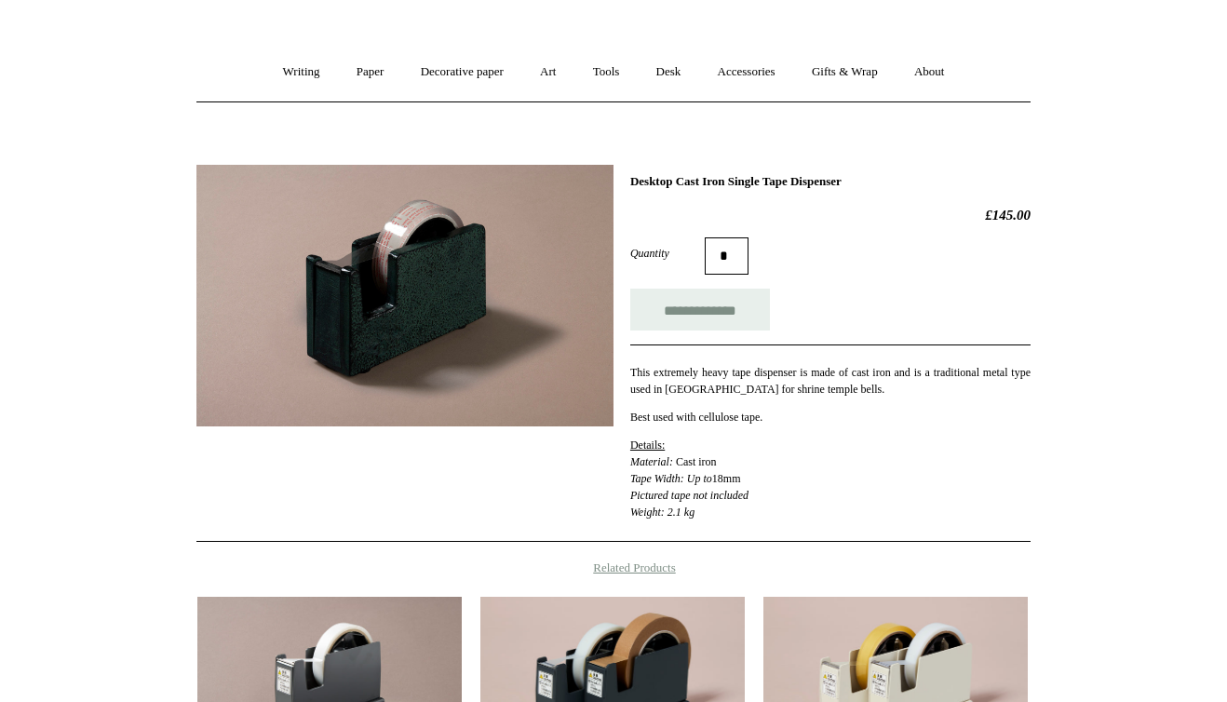
click at [374, 342] on img at bounding box center [404, 296] width 417 height 262
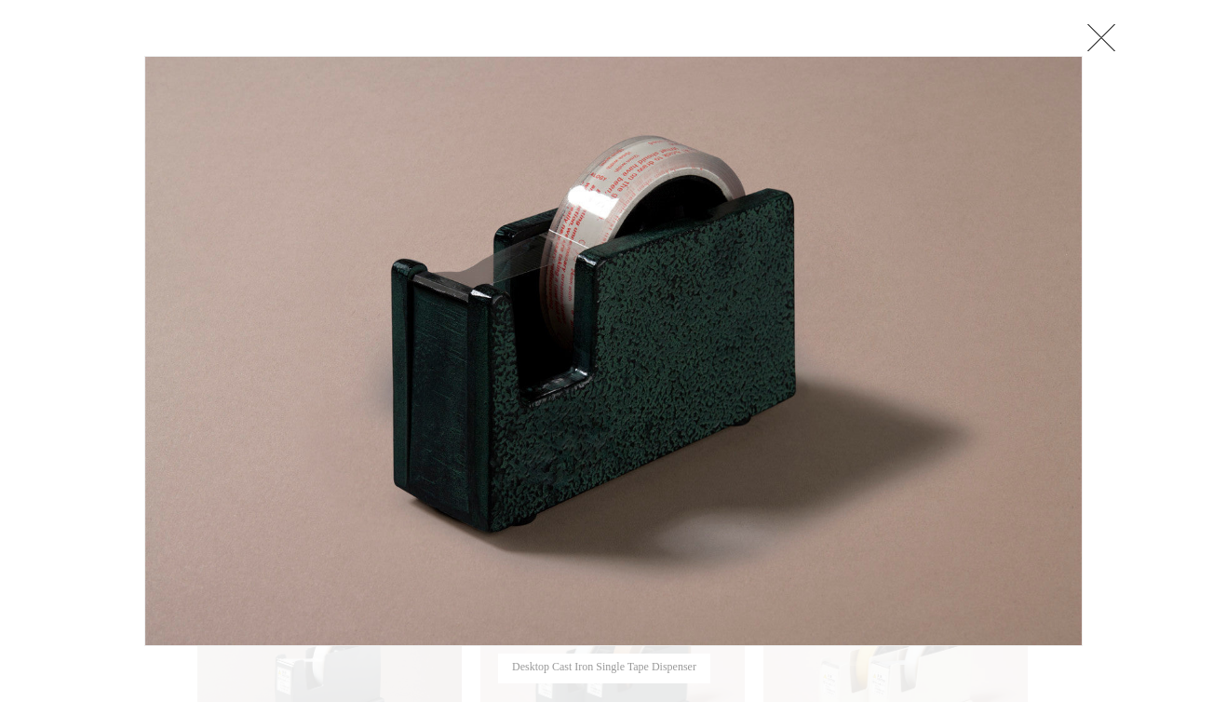
click at [721, 320] on img at bounding box center [613, 351] width 937 height 588
click at [1097, 38] on link at bounding box center [1101, 37] width 37 height 37
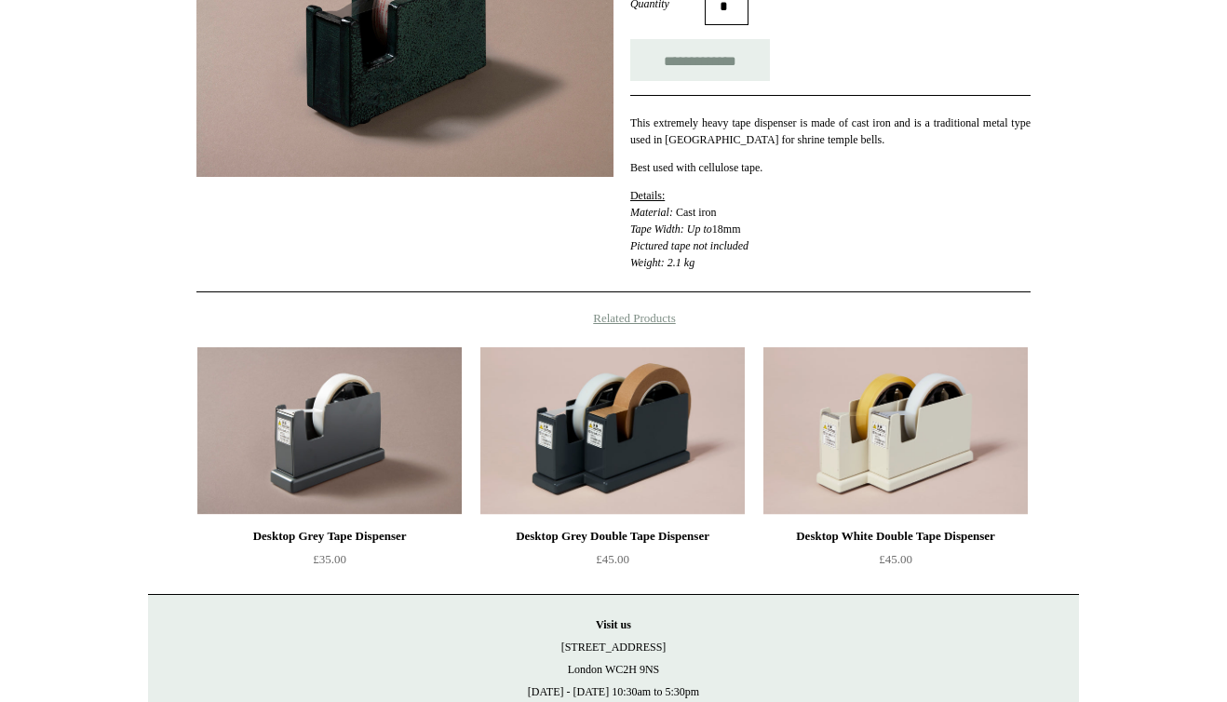
scroll to position [383, 0]
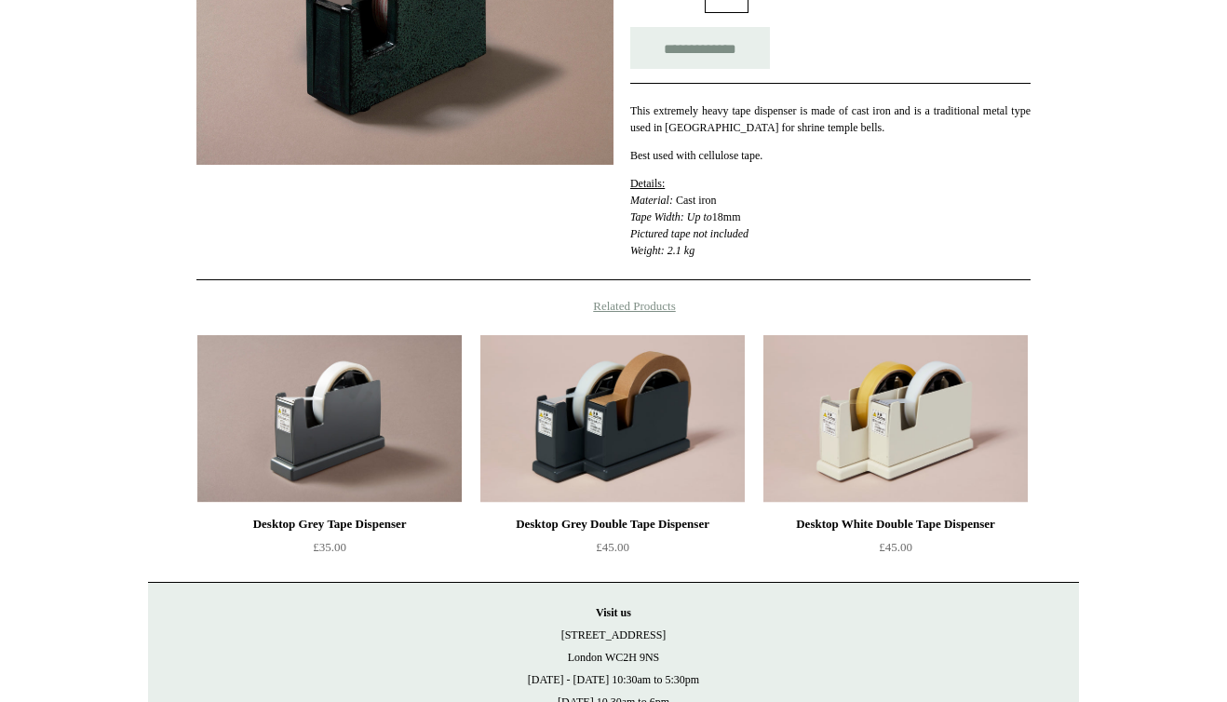
click at [353, 388] on img at bounding box center [329, 419] width 264 height 168
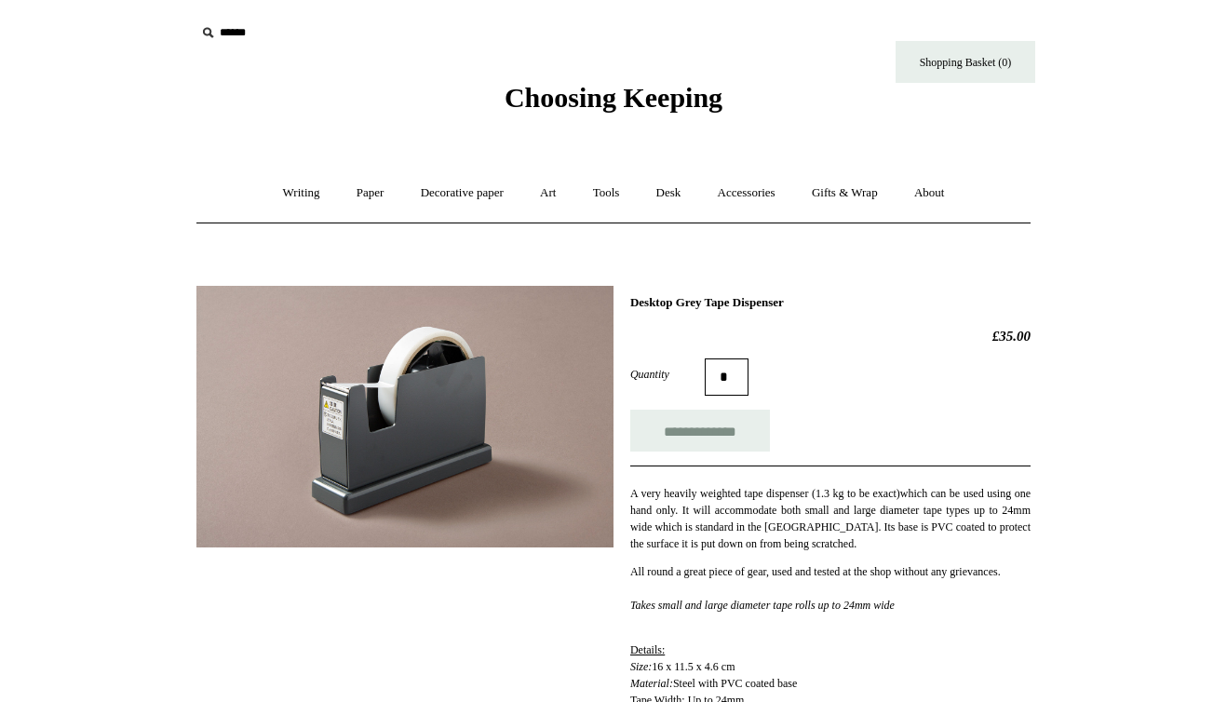
click at [408, 403] on img at bounding box center [404, 417] width 417 height 262
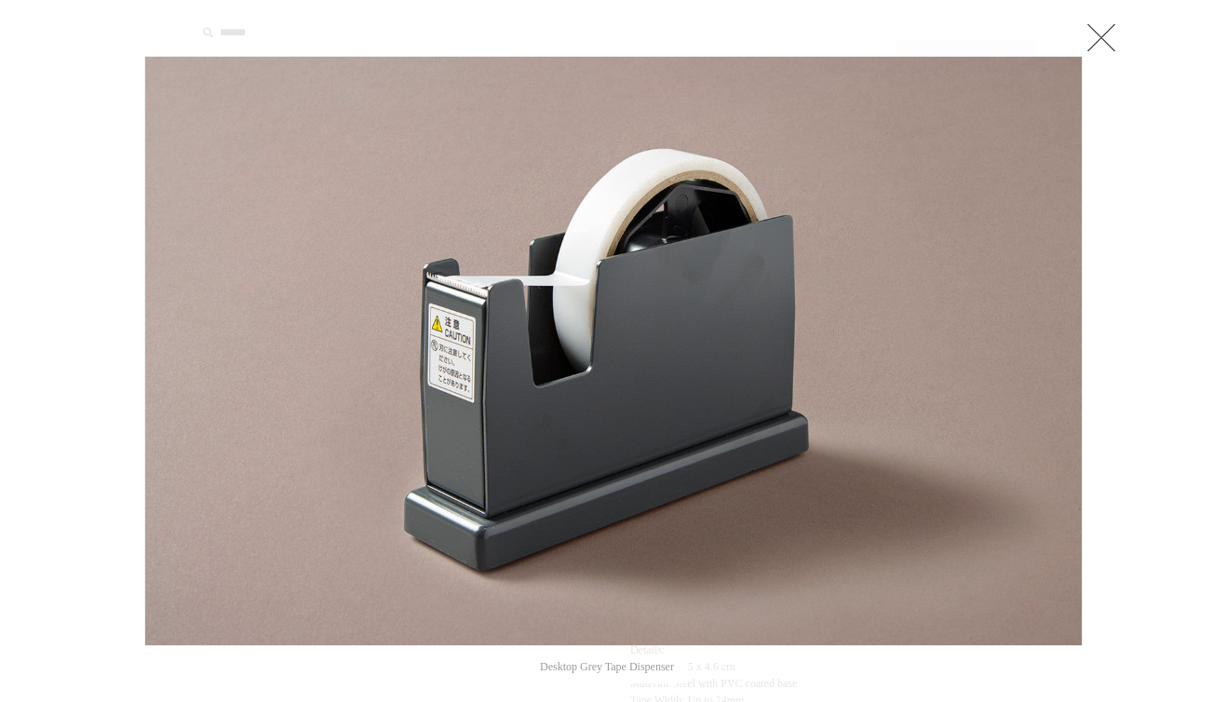
click at [648, 371] on img at bounding box center [613, 351] width 937 height 588
click at [1102, 37] on link at bounding box center [1101, 37] width 37 height 37
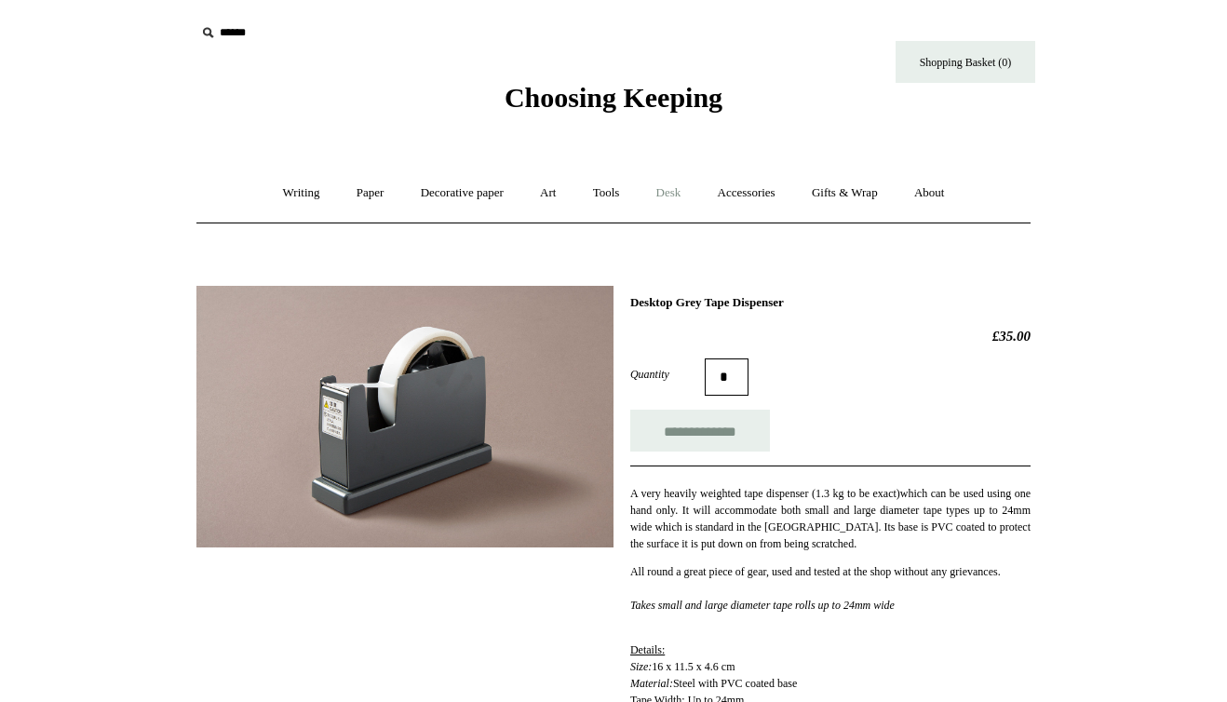
click at [670, 188] on link "Desk +" at bounding box center [669, 192] width 59 height 49
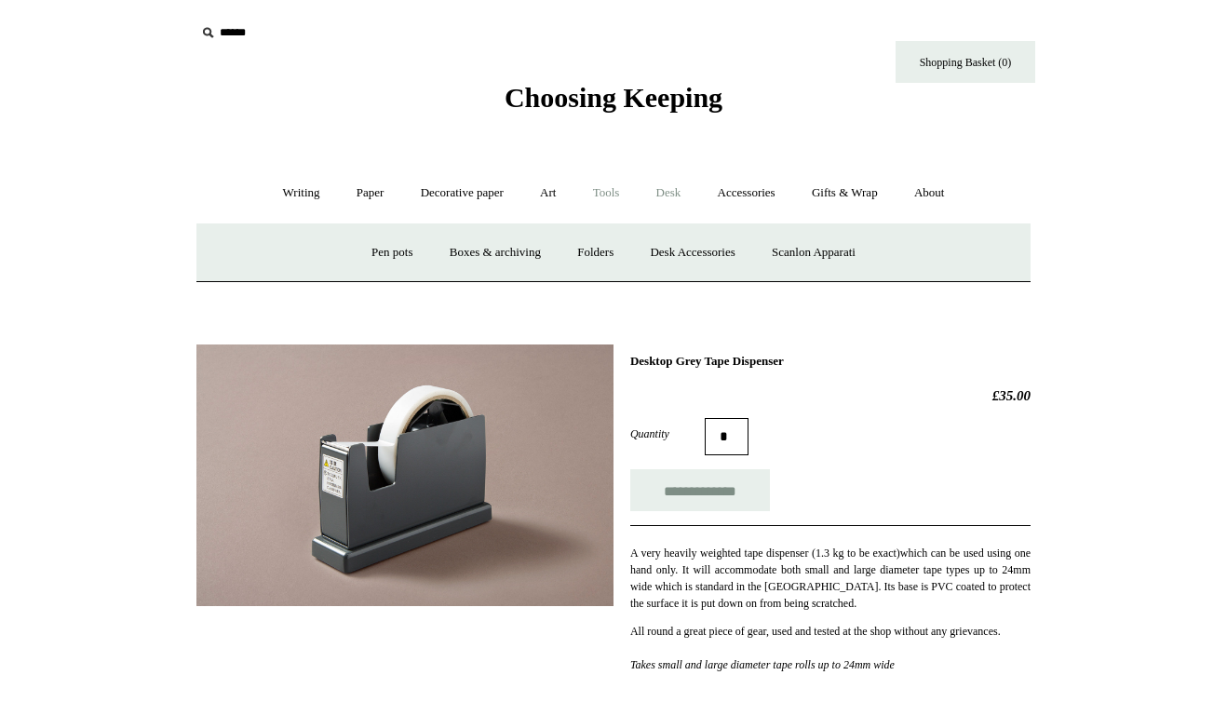
click at [606, 194] on link "Tools +" at bounding box center [606, 192] width 61 height 49
click at [814, 252] on link "Hole punches" at bounding box center [803, 252] width 100 height 49
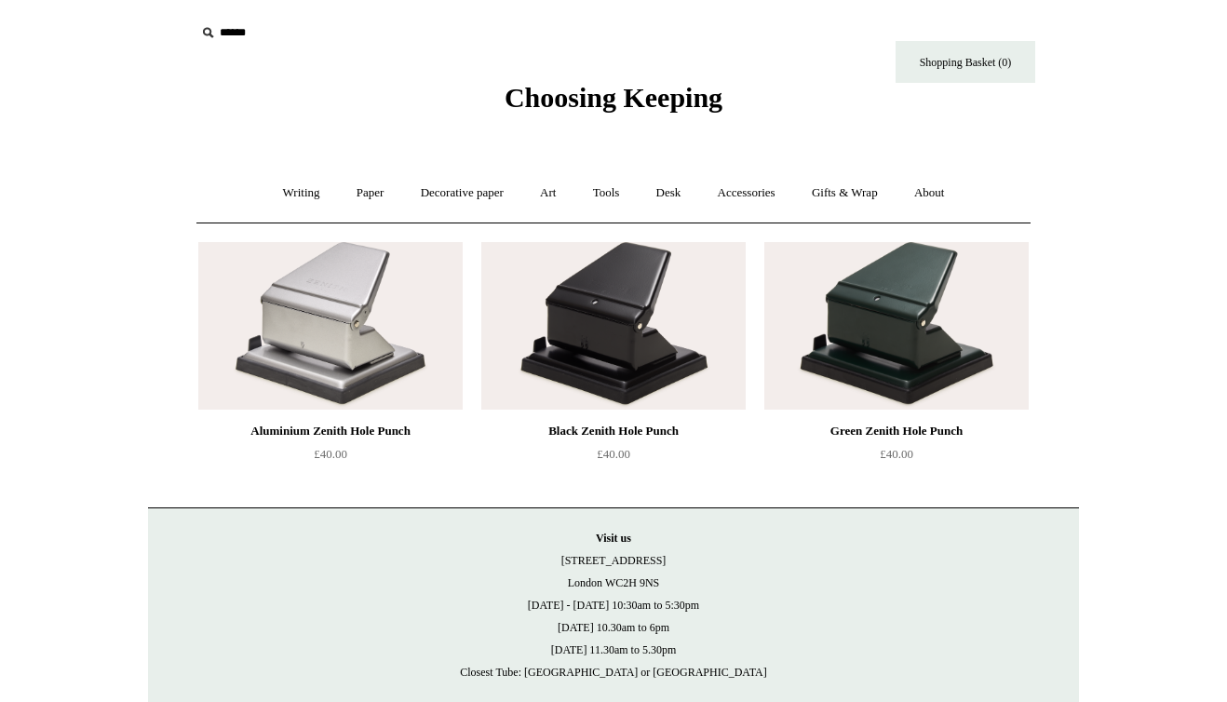
click at [323, 322] on img at bounding box center [330, 326] width 264 height 168
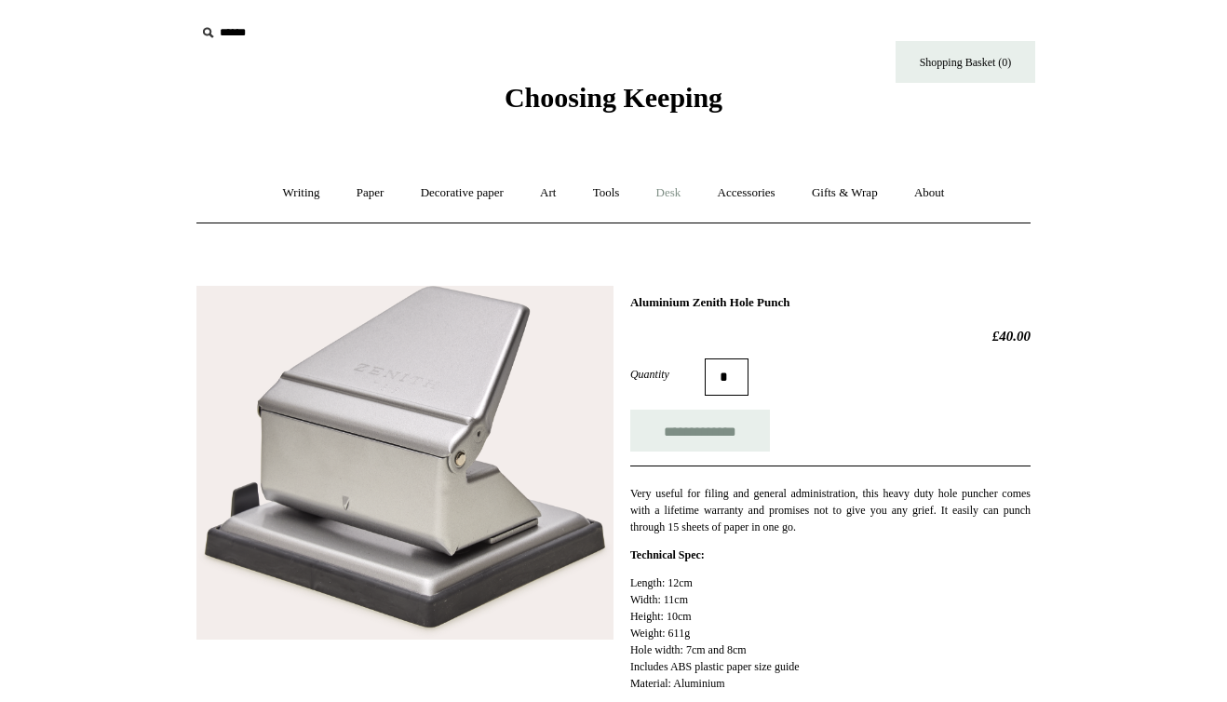
click at [662, 199] on link "Desk +" at bounding box center [669, 192] width 59 height 49
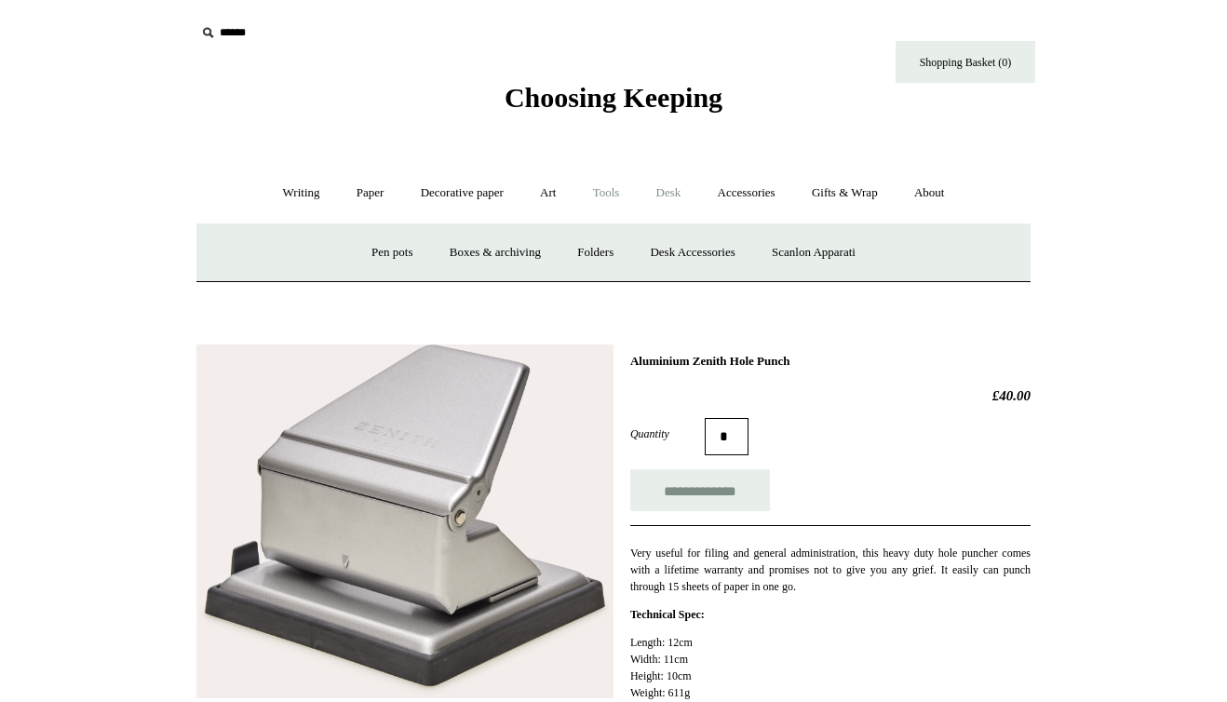
click at [612, 184] on link "Tools +" at bounding box center [606, 192] width 61 height 49
click at [486, 243] on link "Scissors" at bounding box center [507, 252] width 74 height 49
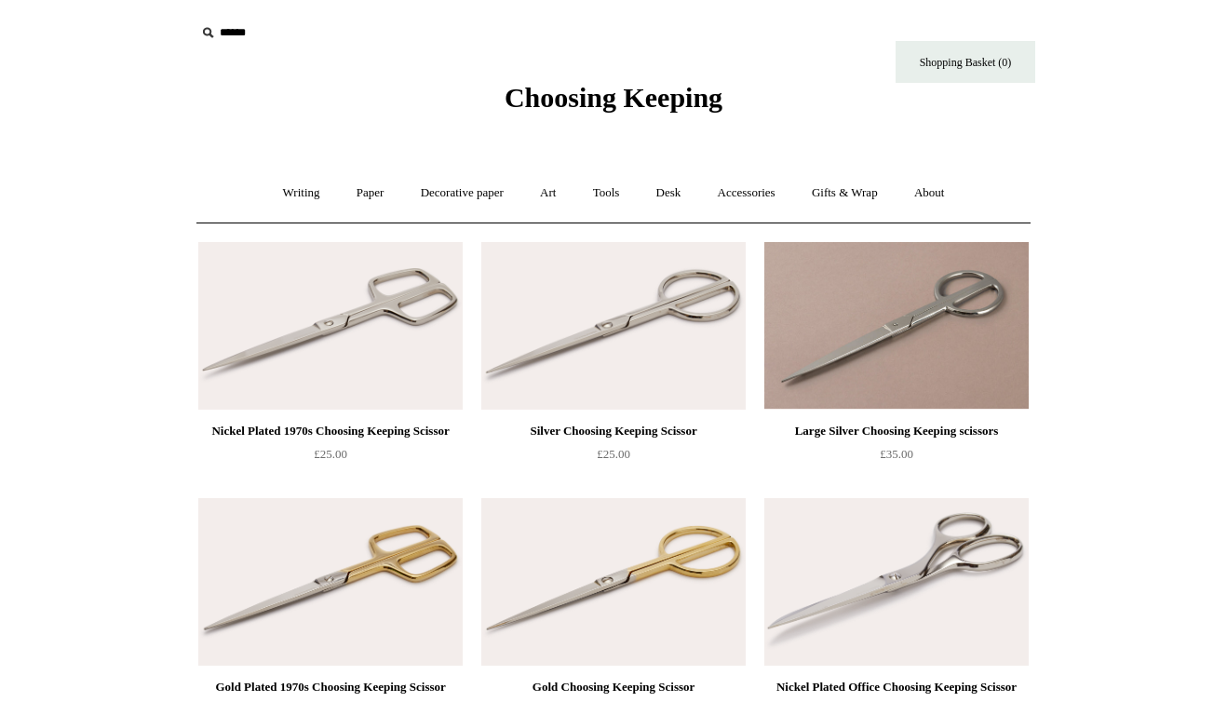
scroll to position [457, 0]
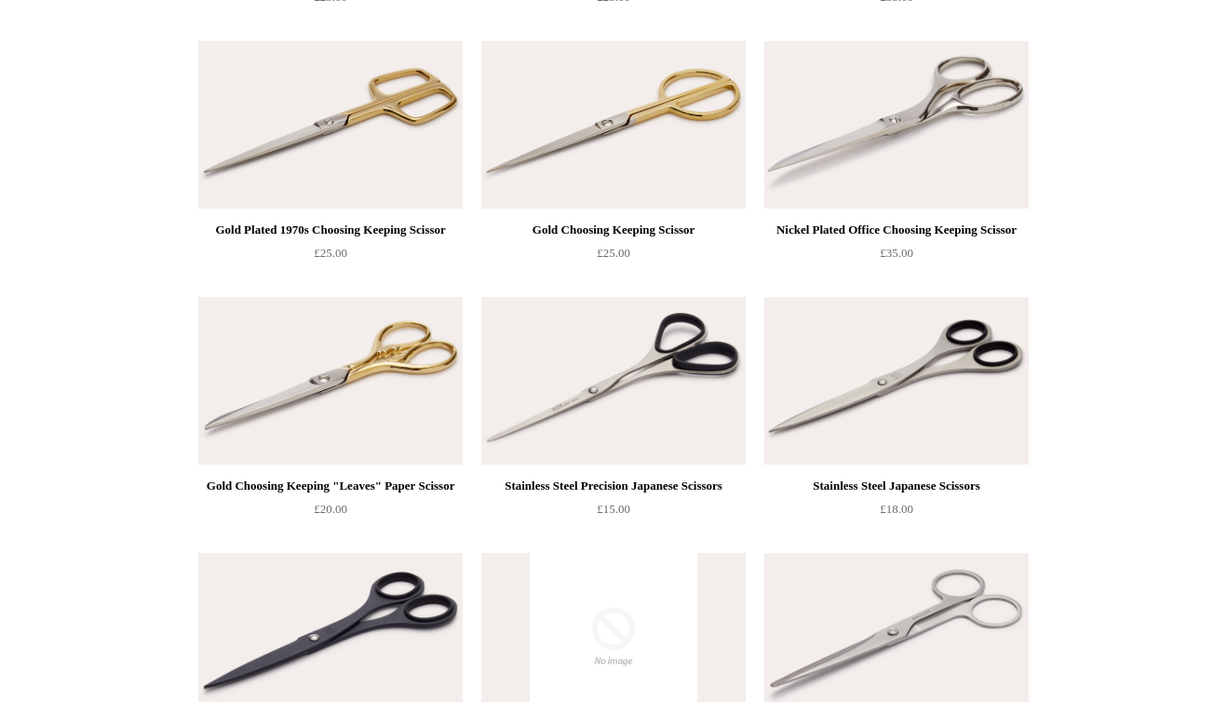
click at [699, 395] on img at bounding box center [613, 381] width 264 height 168
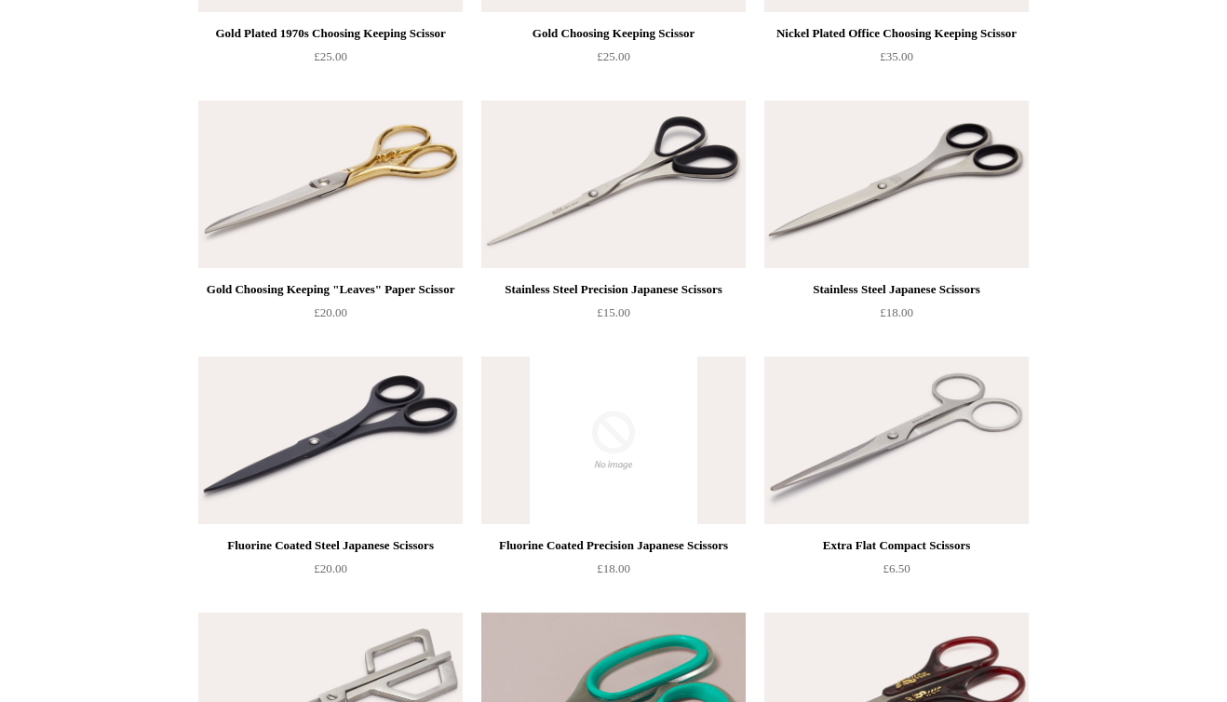
scroll to position [0, 0]
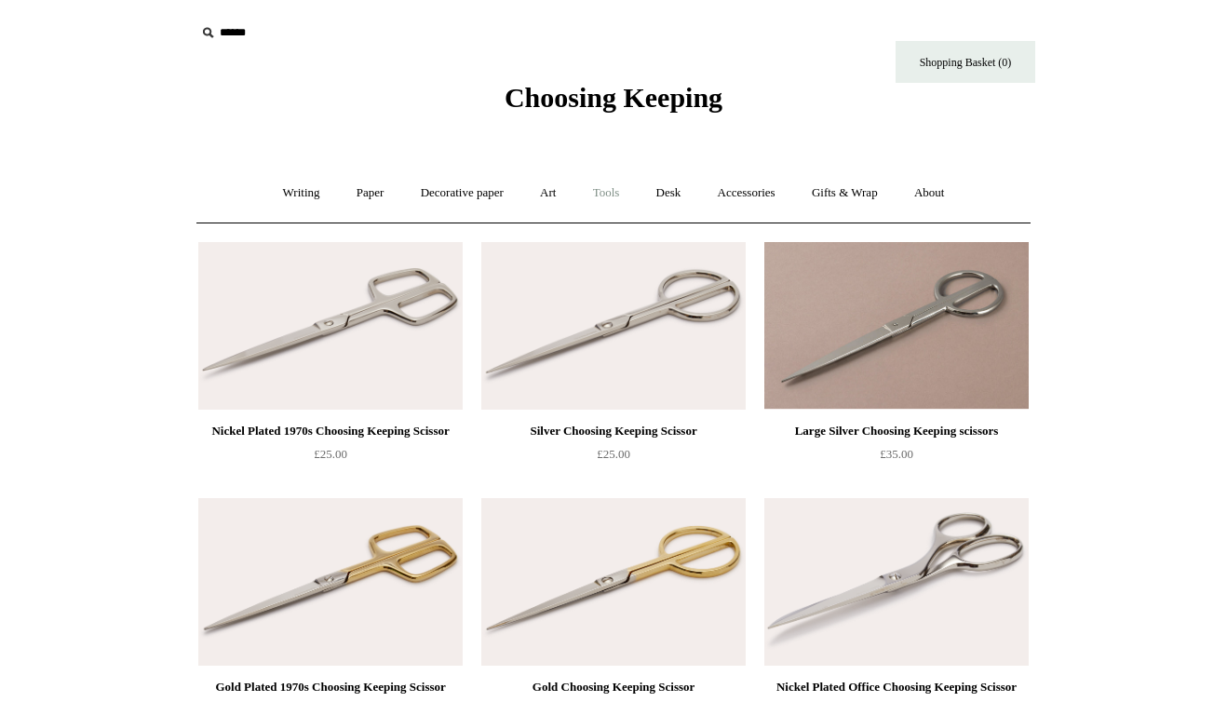
click at [615, 204] on link "Tools +" at bounding box center [606, 192] width 61 height 49
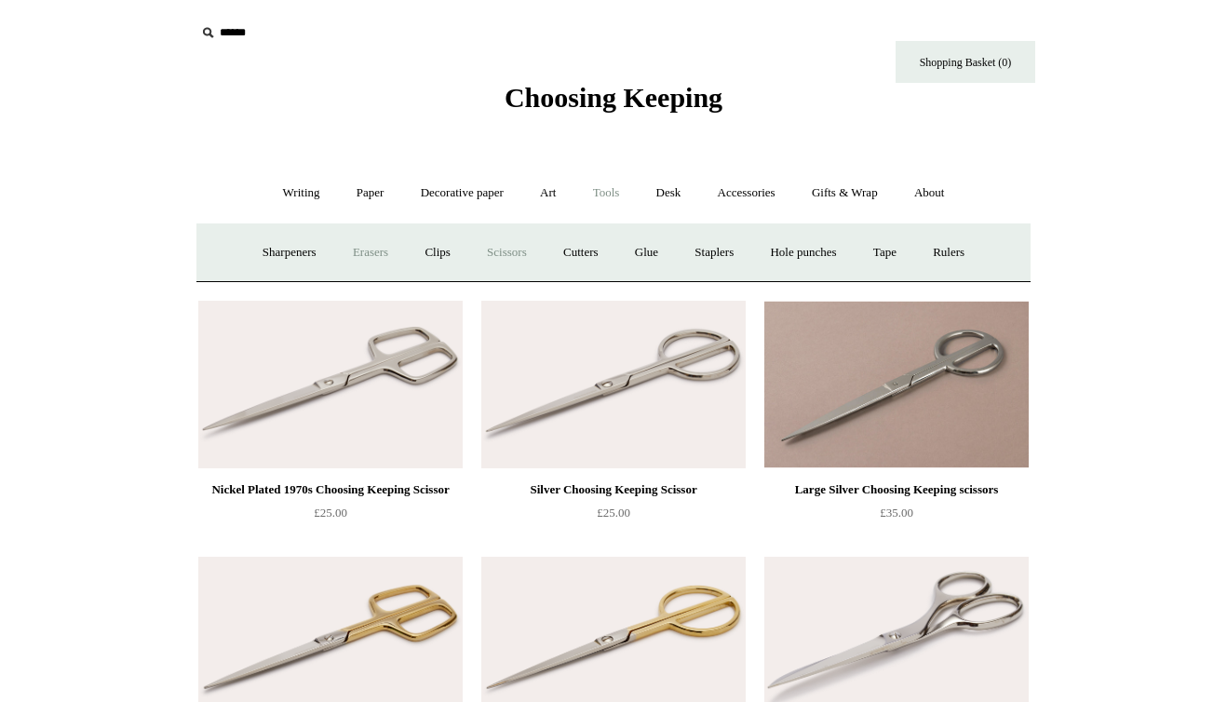
click at [336, 256] on link "Erasers" at bounding box center [370, 252] width 69 height 49
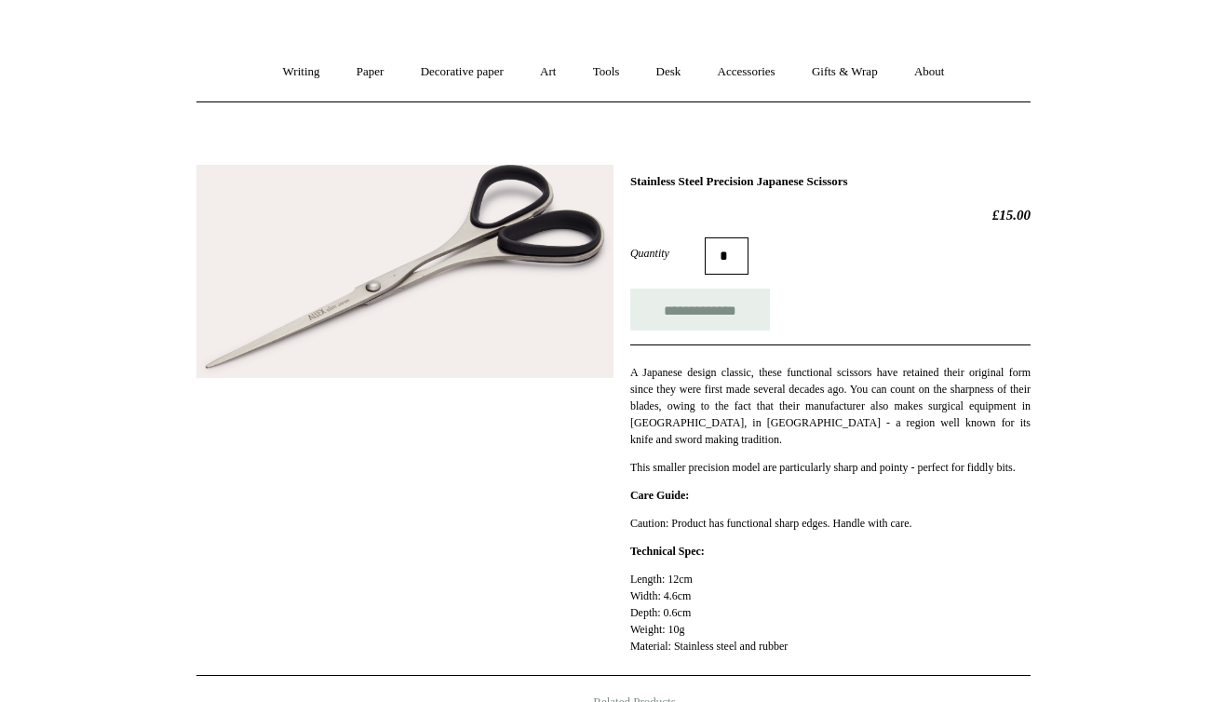
scroll to position [118, 0]
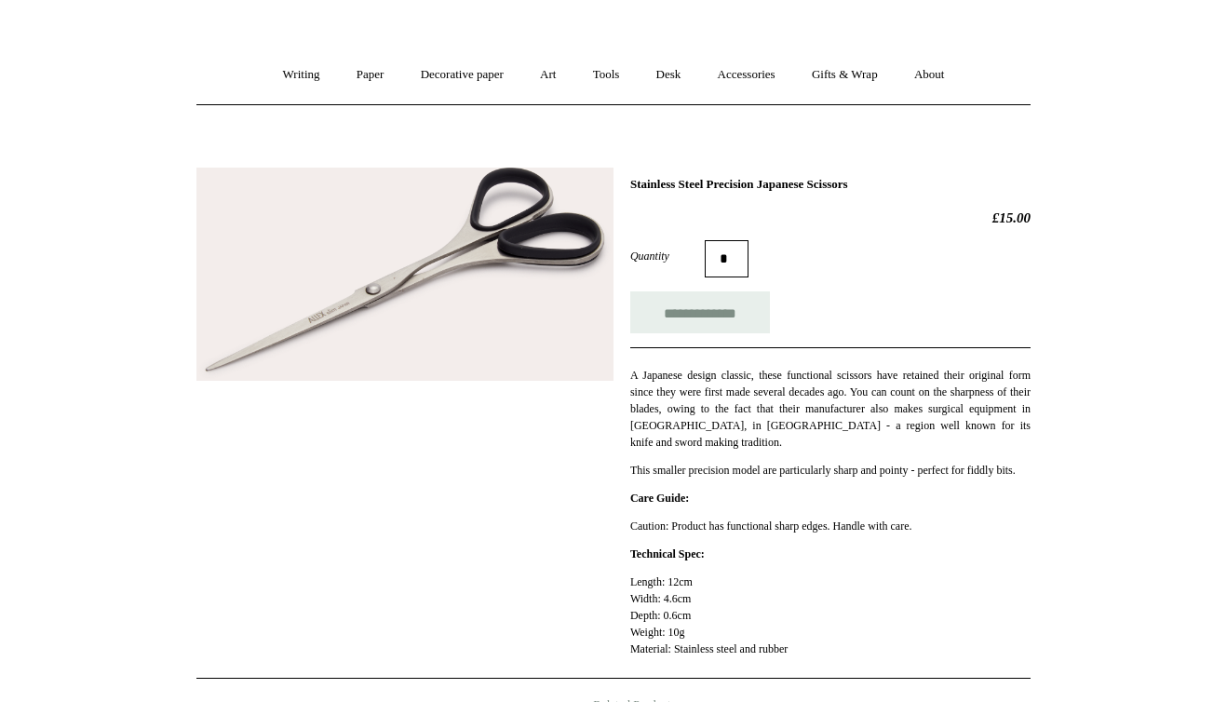
click at [326, 320] on img at bounding box center [404, 275] width 417 height 214
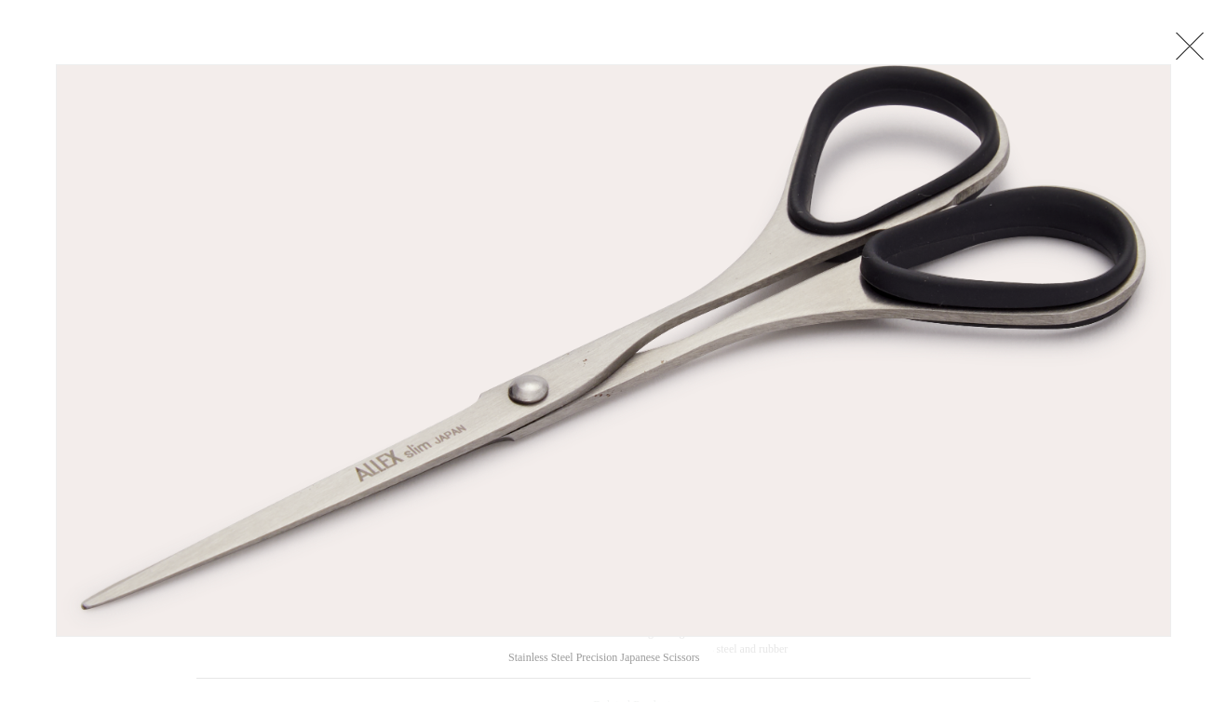
click at [1193, 47] on link at bounding box center [1189, 45] width 37 height 37
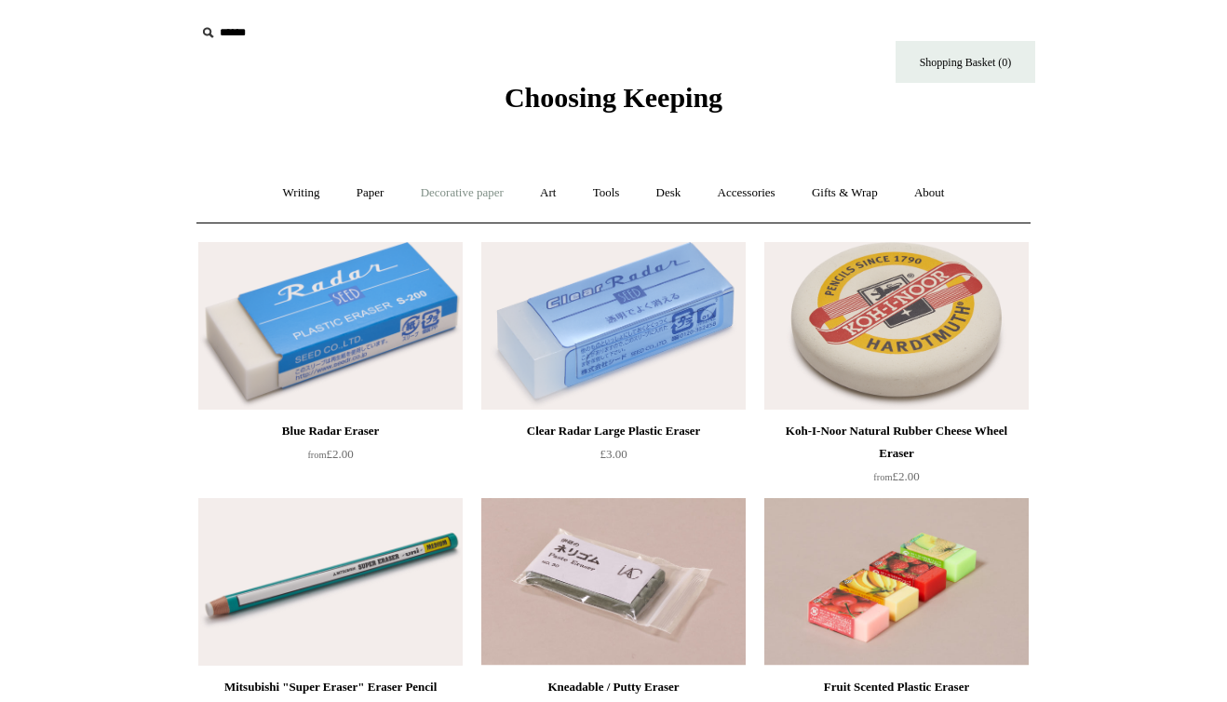
click at [477, 193] on link "Decorative paper +" at bounding box center [462, 192] width 116 height 49
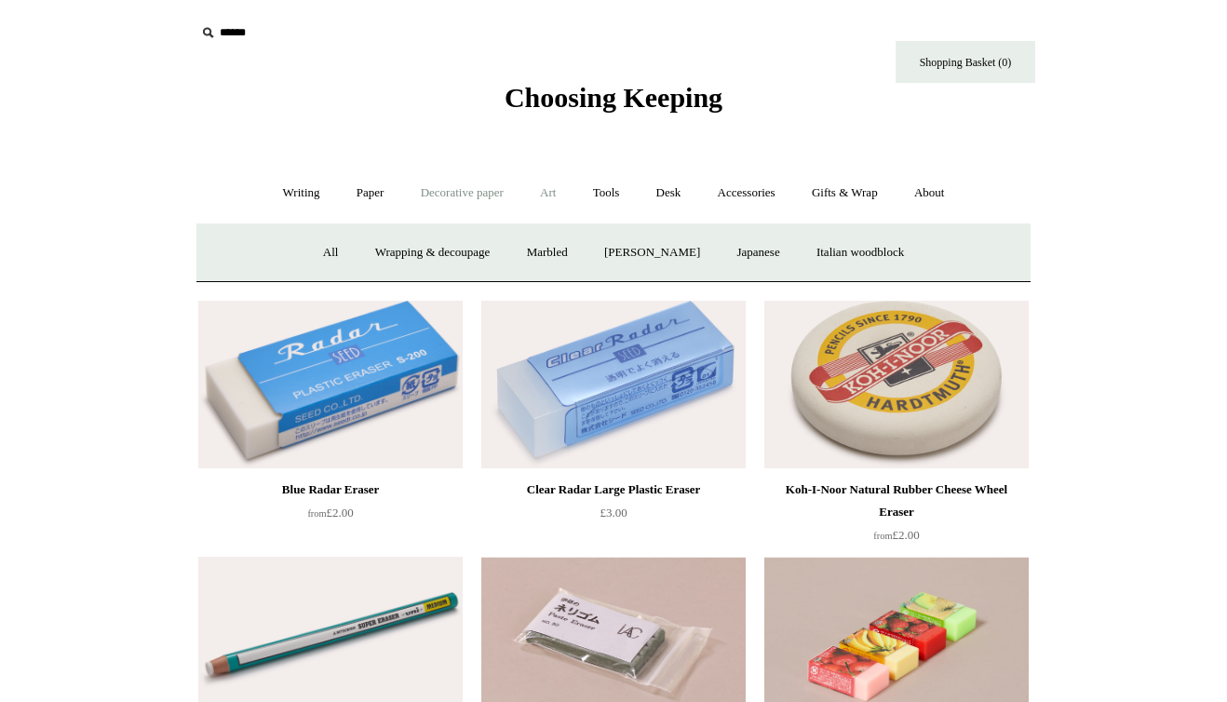
click at [528, 194] on link "Art +" at bounding box center [547, 192] width 49 height 49
click at [602, 195] on link "Tools +" at bounding box center [606, 192] width 61 height 49
click at [954, 252] on link "Rulers" at bounding box center [948, 252] width 65 height 49
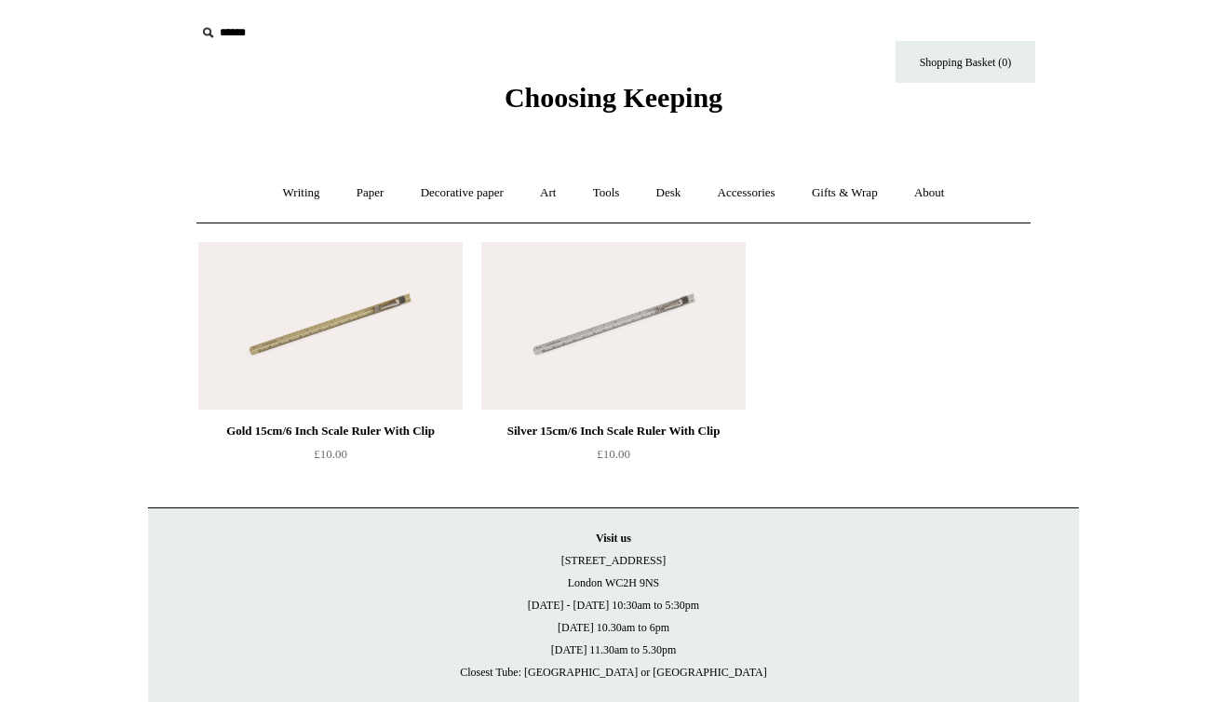
click at [394, 327] on img at bounding box center [330, 326] width 264 height 168
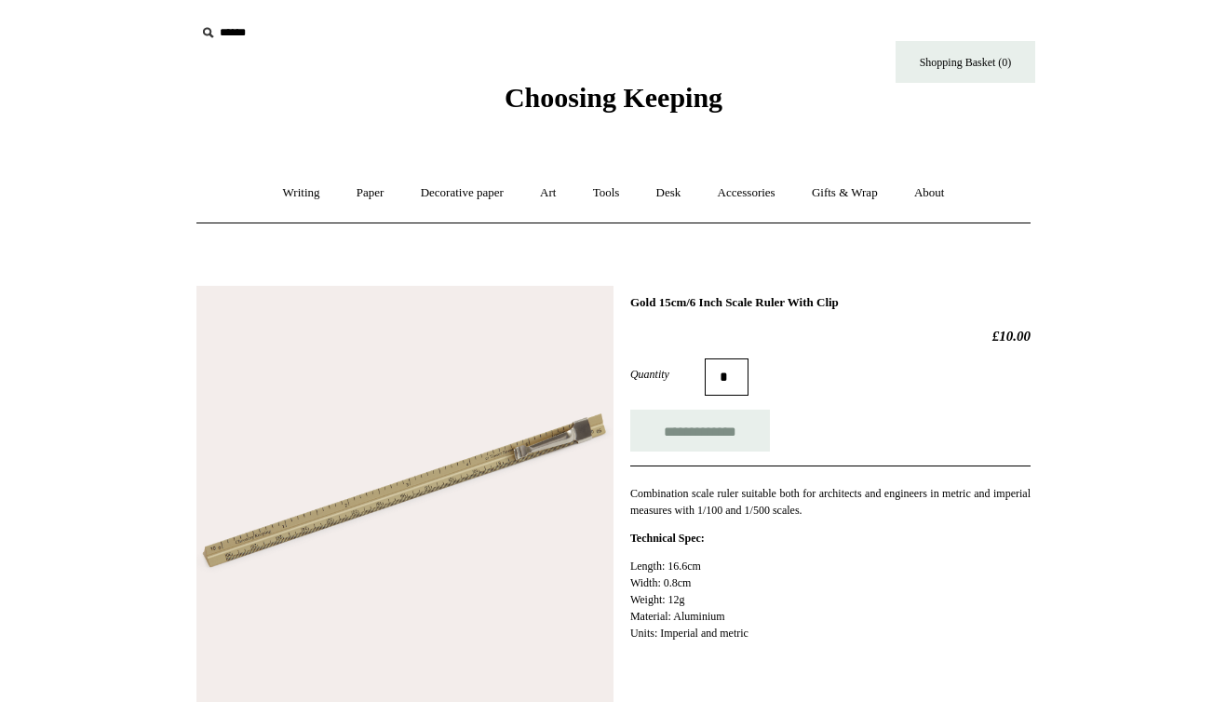
click at [525, 456] on img at bounding box center [404, 494] width 417 height 417
